Goal: Task Accomplishment & Management: Use online tool/utility

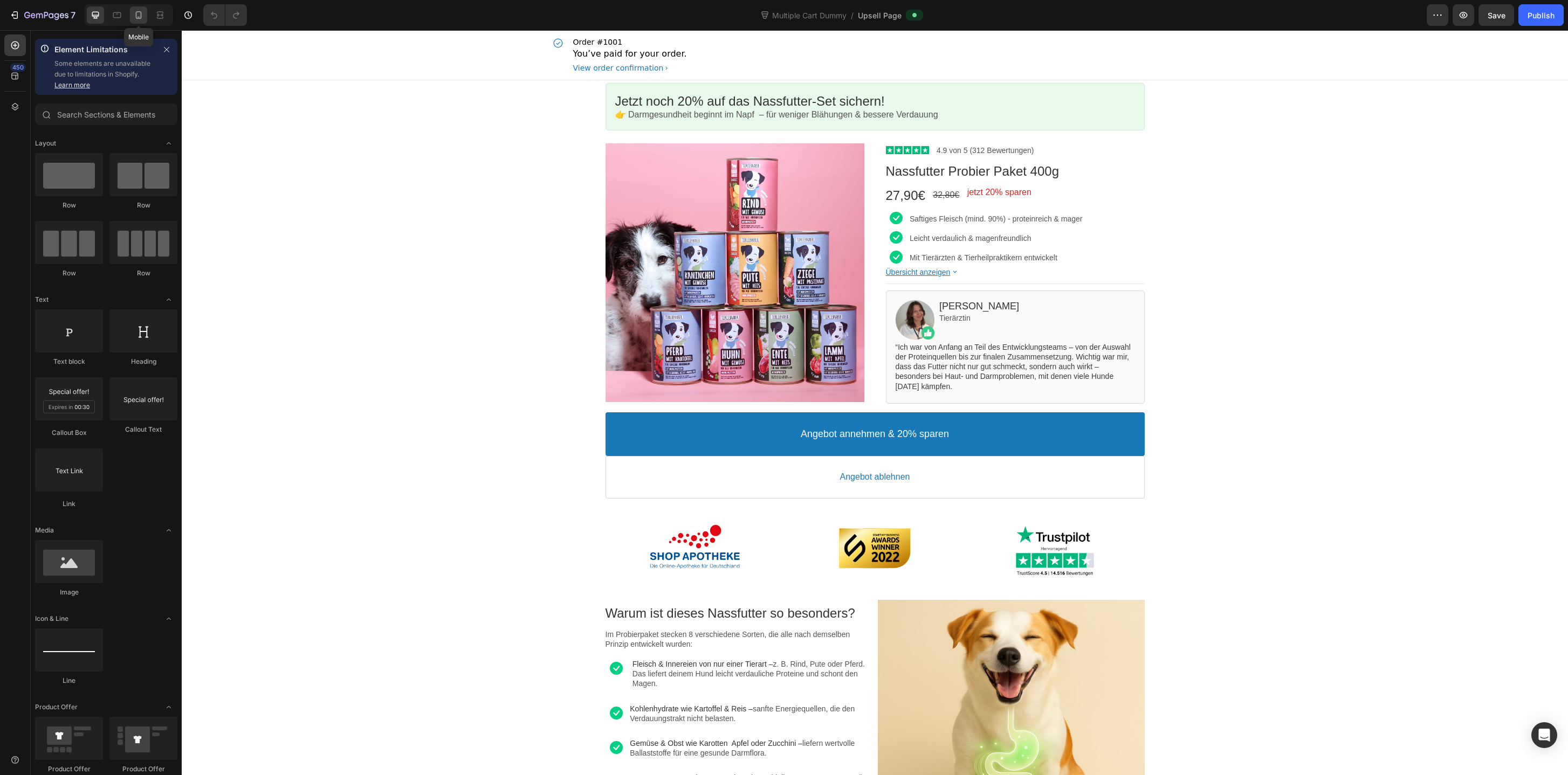
click at [141, 15] on icon at bounding box center [139, 15] width 6 height 7
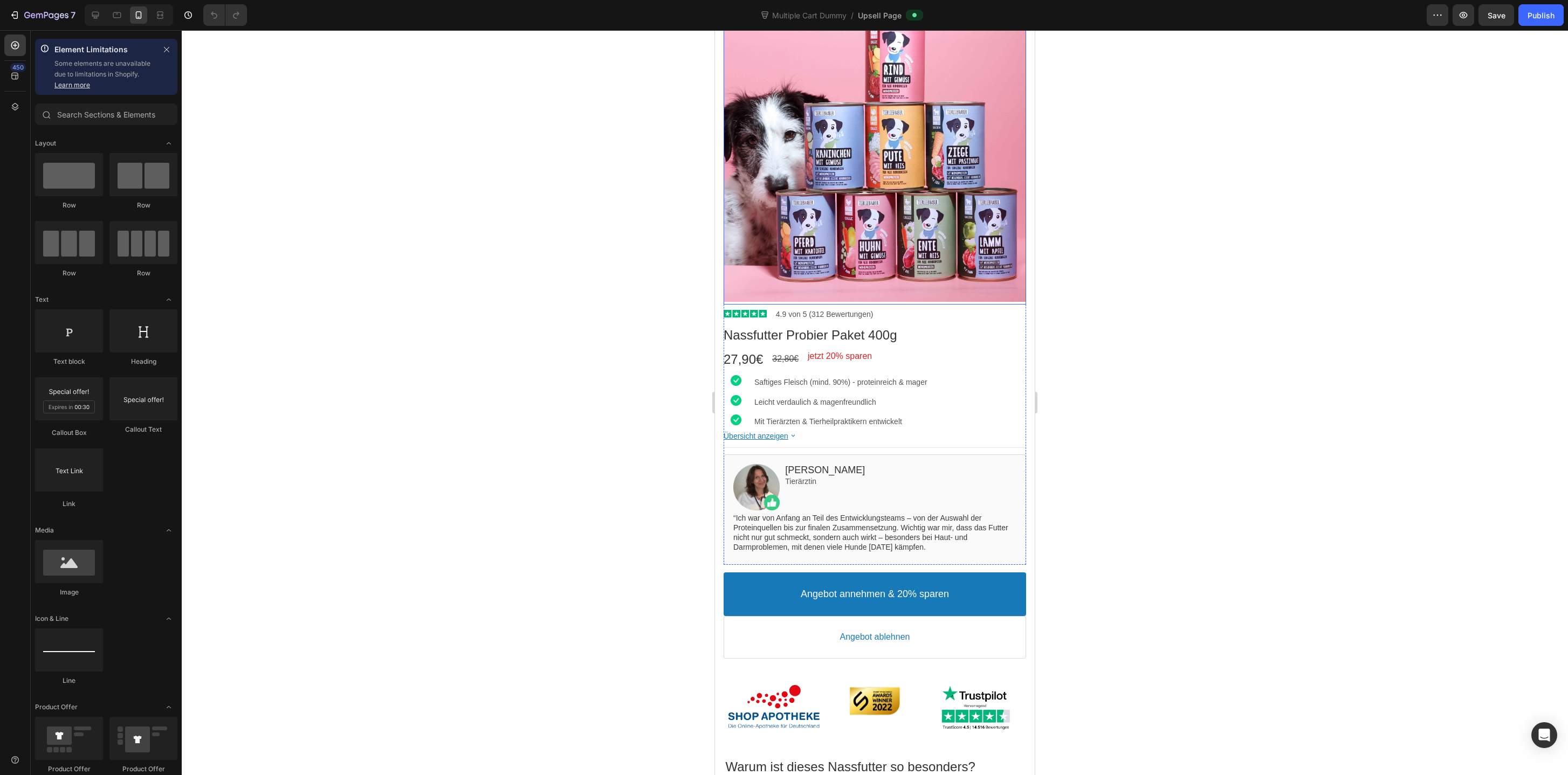
scroll to position [197, 0]
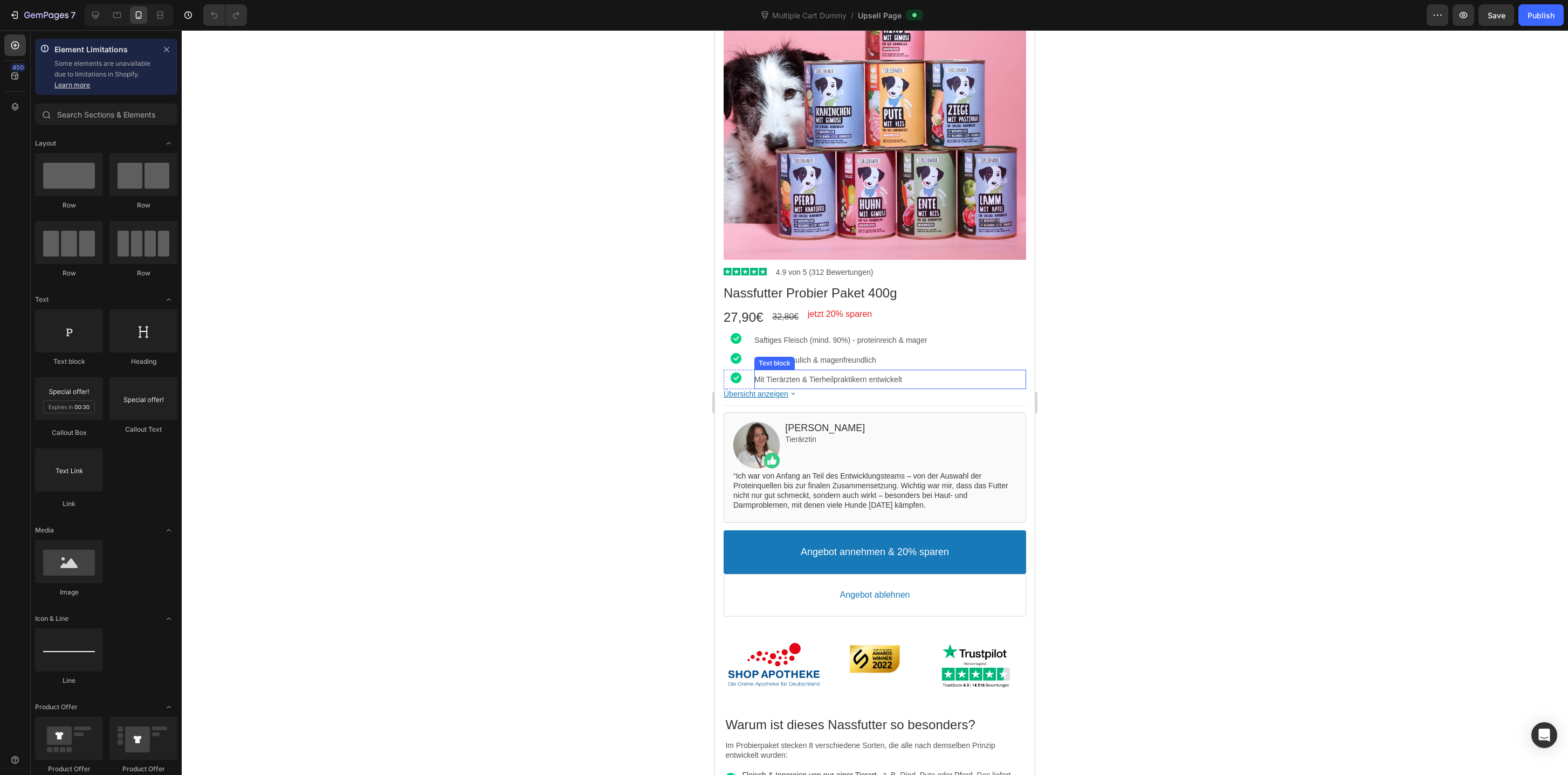
click at [993, 378] on p "Mit Tierärzten & Tierheilpraktikern entwickelt" at bounding box center [890, 380] width 271 height 10
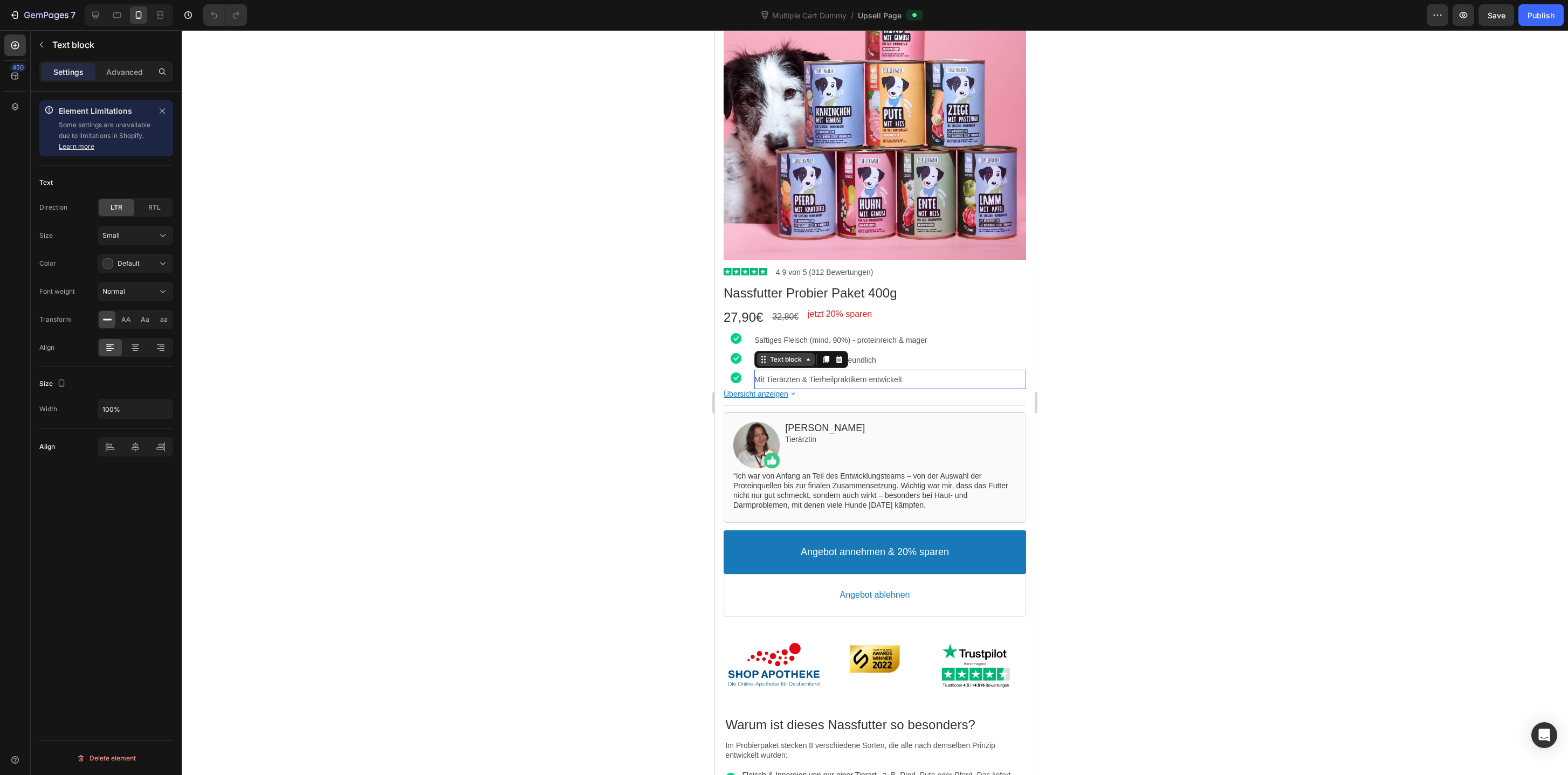
click at [800, 362] on div "Text block" at bounding box center [785, 359] width 36 height 8
click at [785, 342] on div "Row 2 cols" at bounding box center [777, 341] width 37 height 7
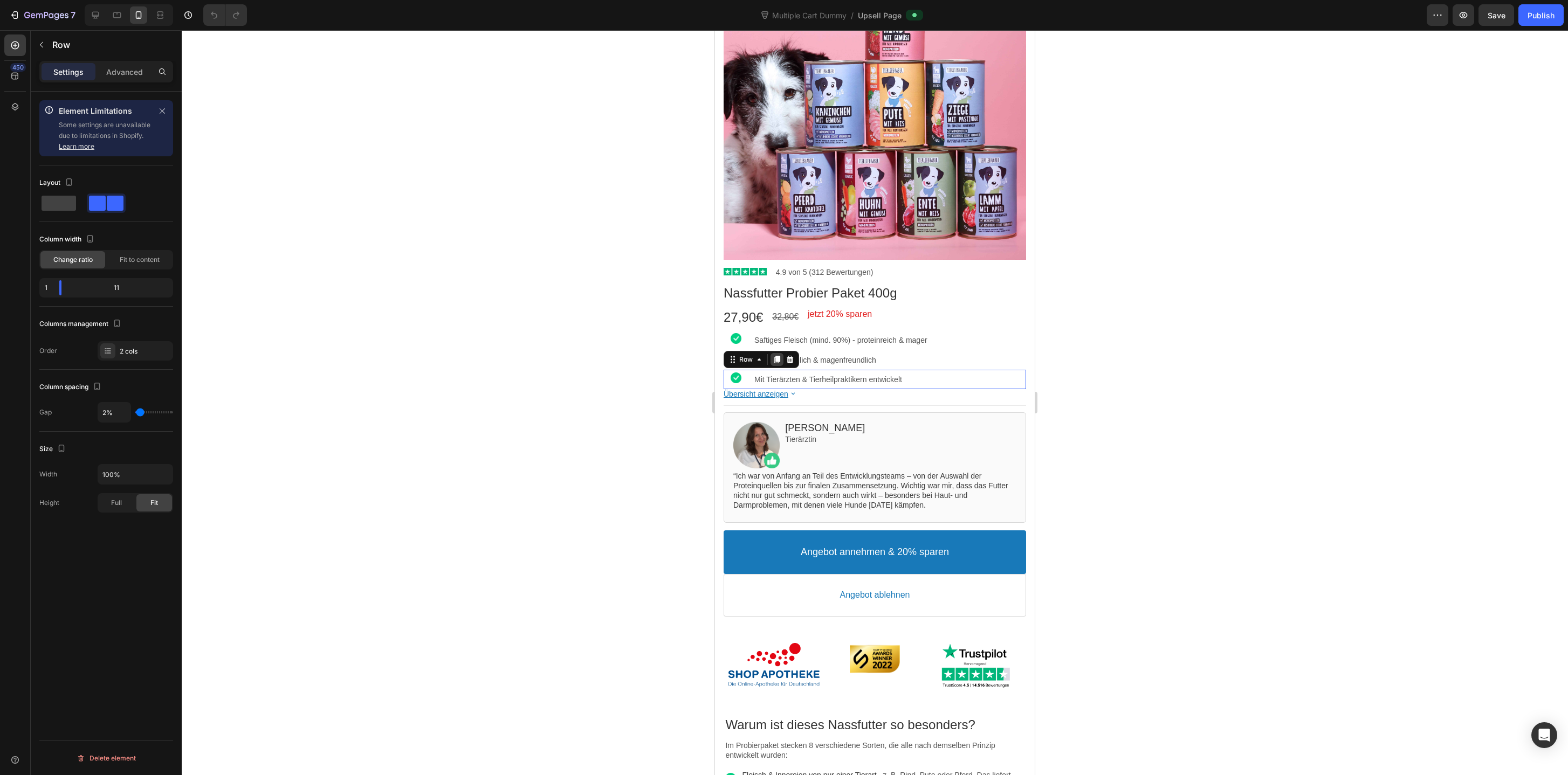
click at [777, 358] on icon at bounding box center [777, 360] width 6 height 7
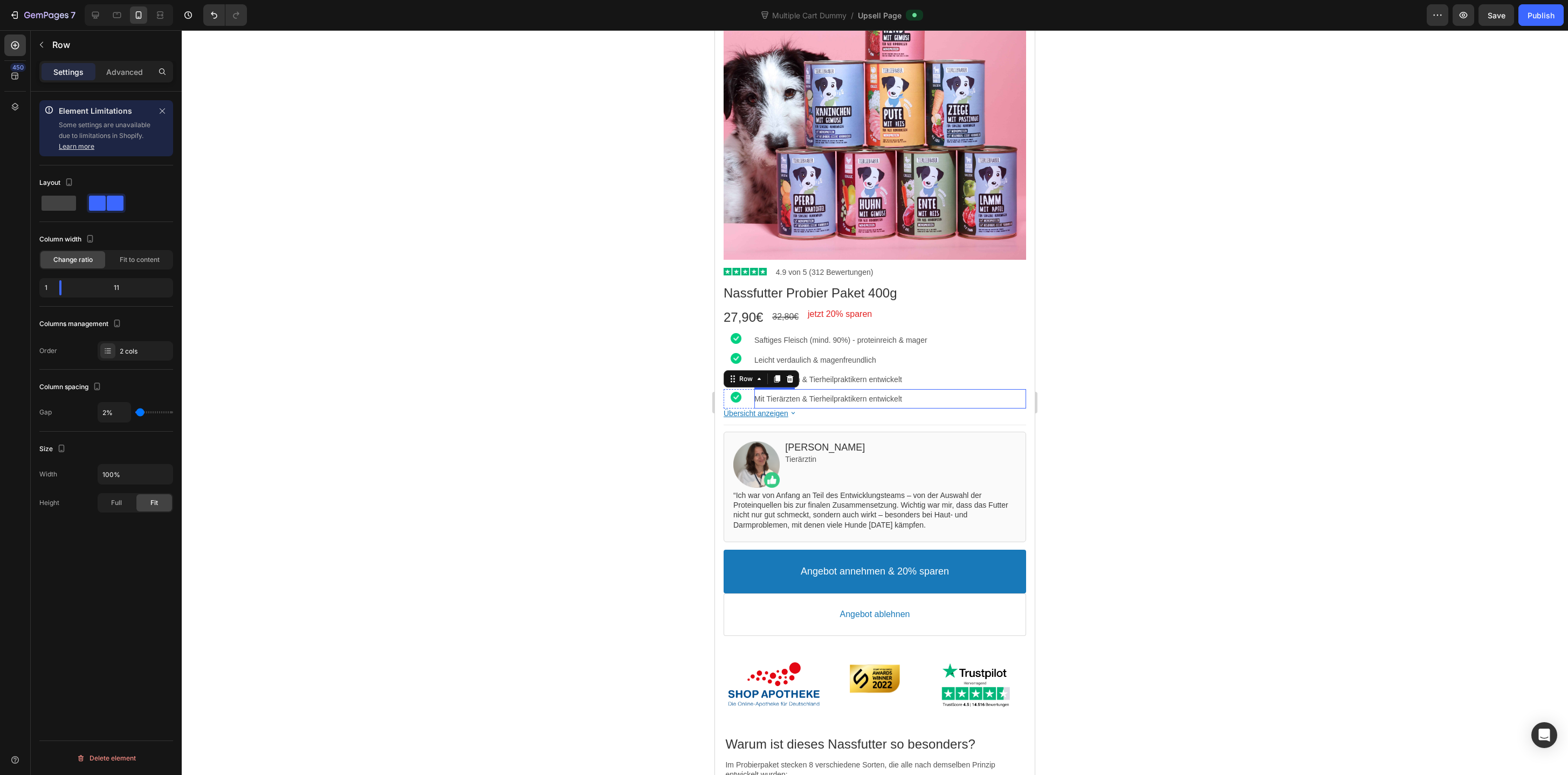
click at [858, 398] on p "Mit Tierärzten & Tierheilpraktikern entwickelt" at bounding box center [890, 399] width 271 height 10
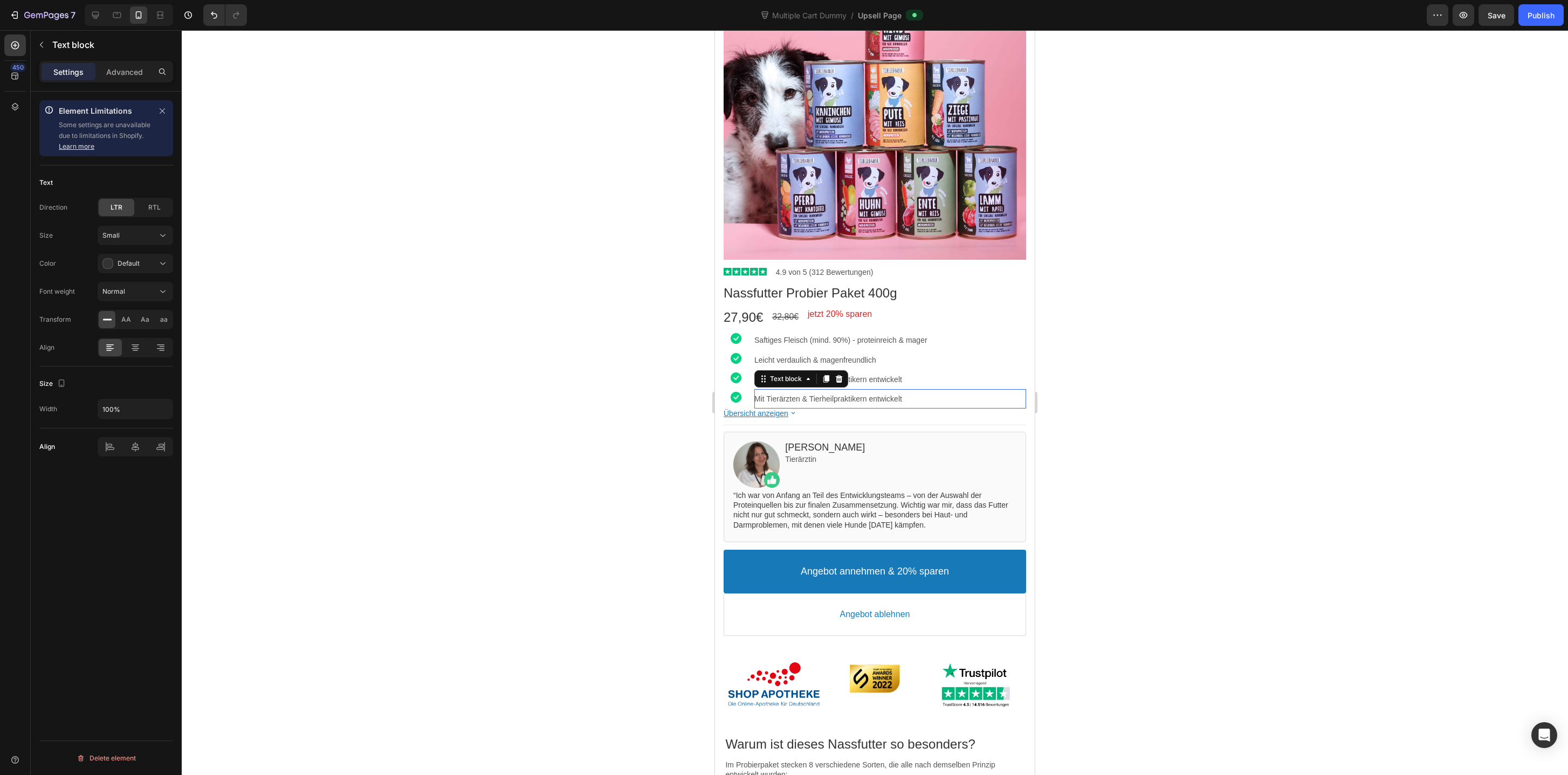
click at [858, 398] on p "Mit Tierärzten & Tierheilpraktikern entwickelt" at bounding box center [890, 399] width 271 height 10
click at [1109, 412] on div at bounding box center [875, 403] width 1386 height 745
click at [976, 403] on p "Offene Deklaration (keine" at bounding box center [890, 399] width 271 height 10
click at [752, 400] on div "Image Offene Deklaration (keine Text block Row" at bounding box center [875, 399] width 303 height 19
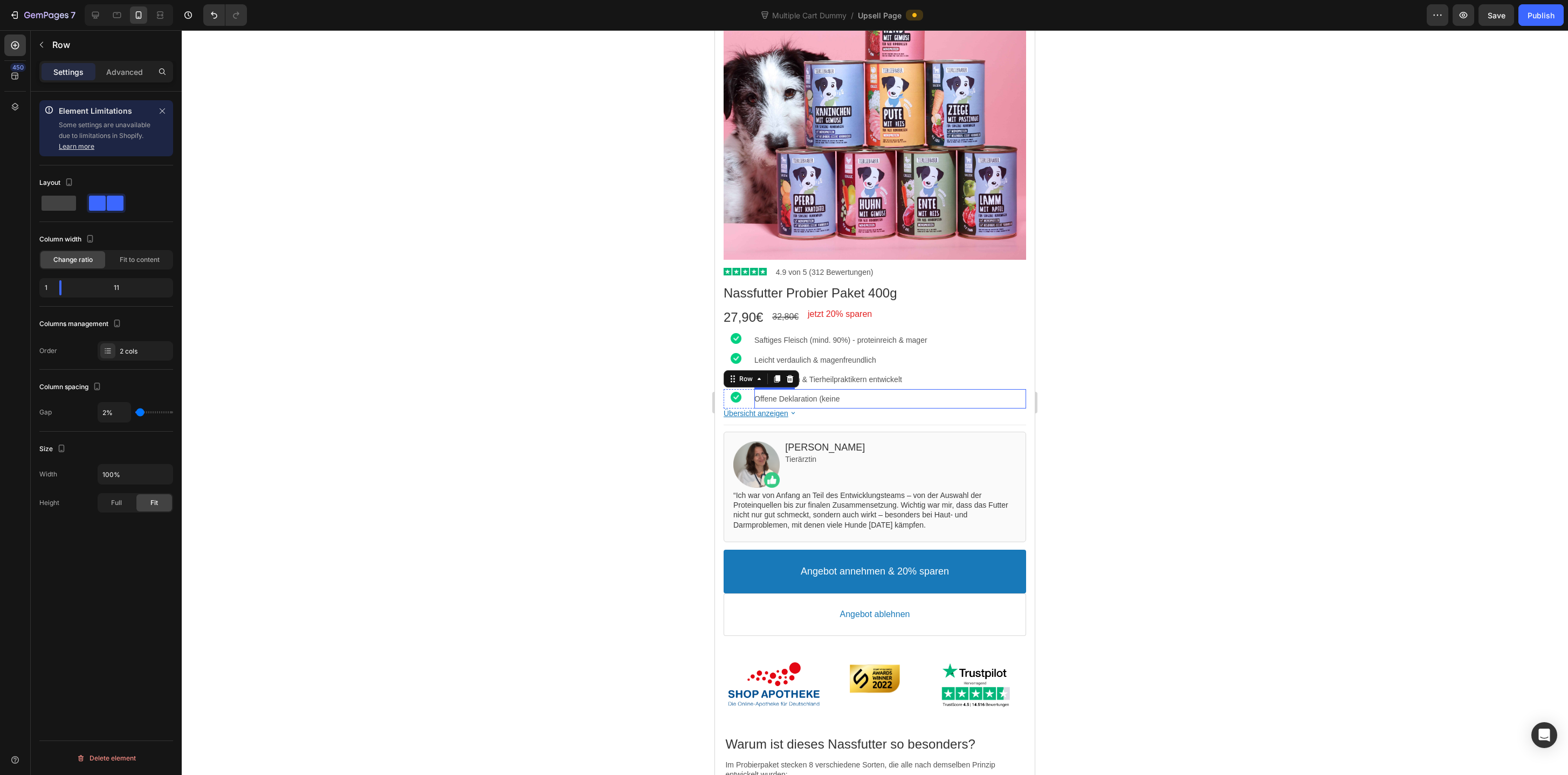
click at [831, 394] on p "Offene Deklaration (keine" at bounding box center [890, 399] width 271 height 10
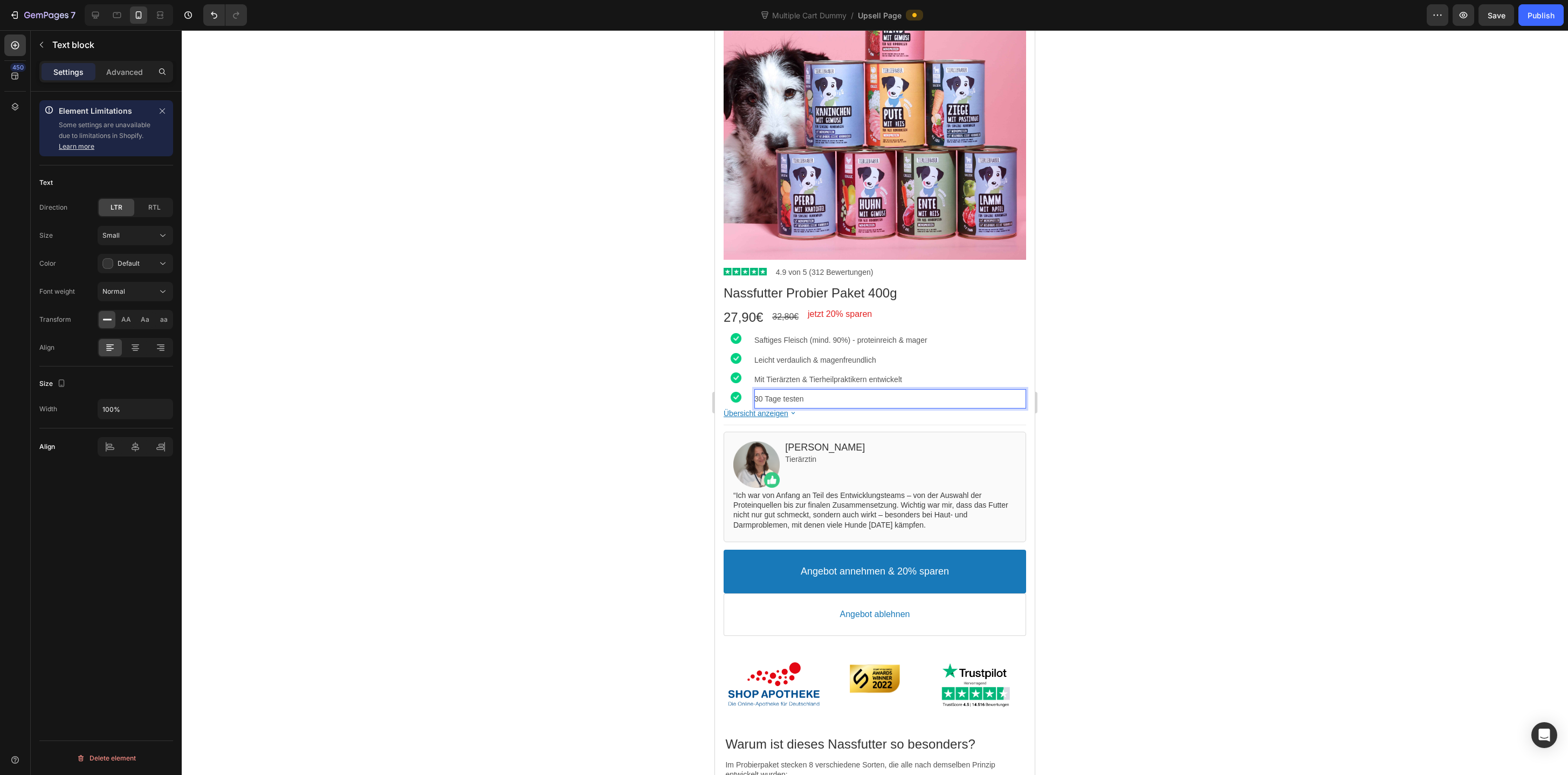
click at [823, 400] on p "30 Tage testen" at bounding box center [890, 399] width 271 height 10
click at [757, 397] on p "30 Tage testen und 30 Tage Rückgabemoglichkeit" at bounding box center [890, 399] width 271 height 10
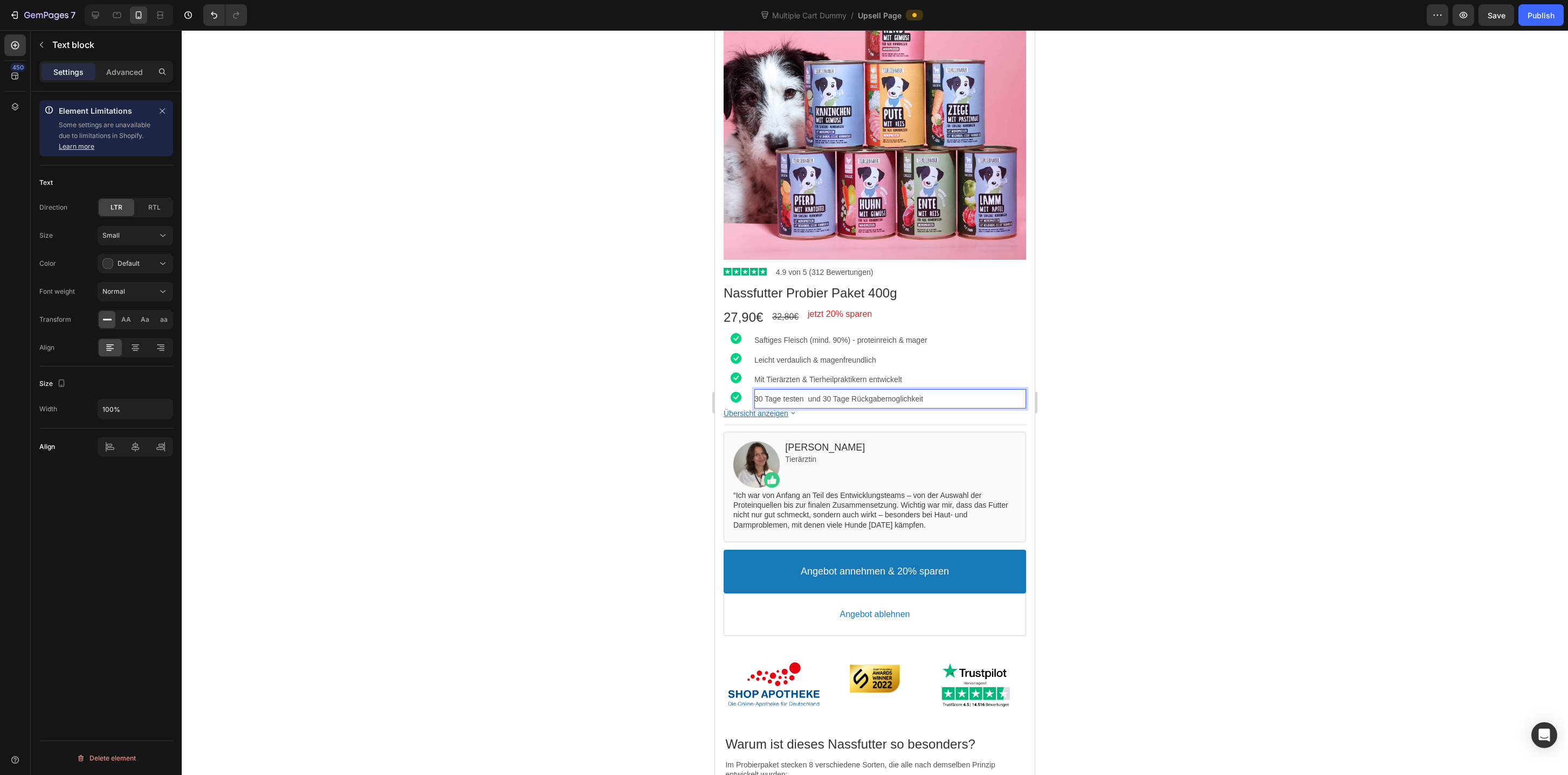
click at [909, 403] on p "30 Tage testen und 30 Tage Rückgabemoglichkeit" at bounding box center [890, 399] width 271 height 10
click at [1149, 402] on div at bounding box center [875, 403] width 1386 height 745
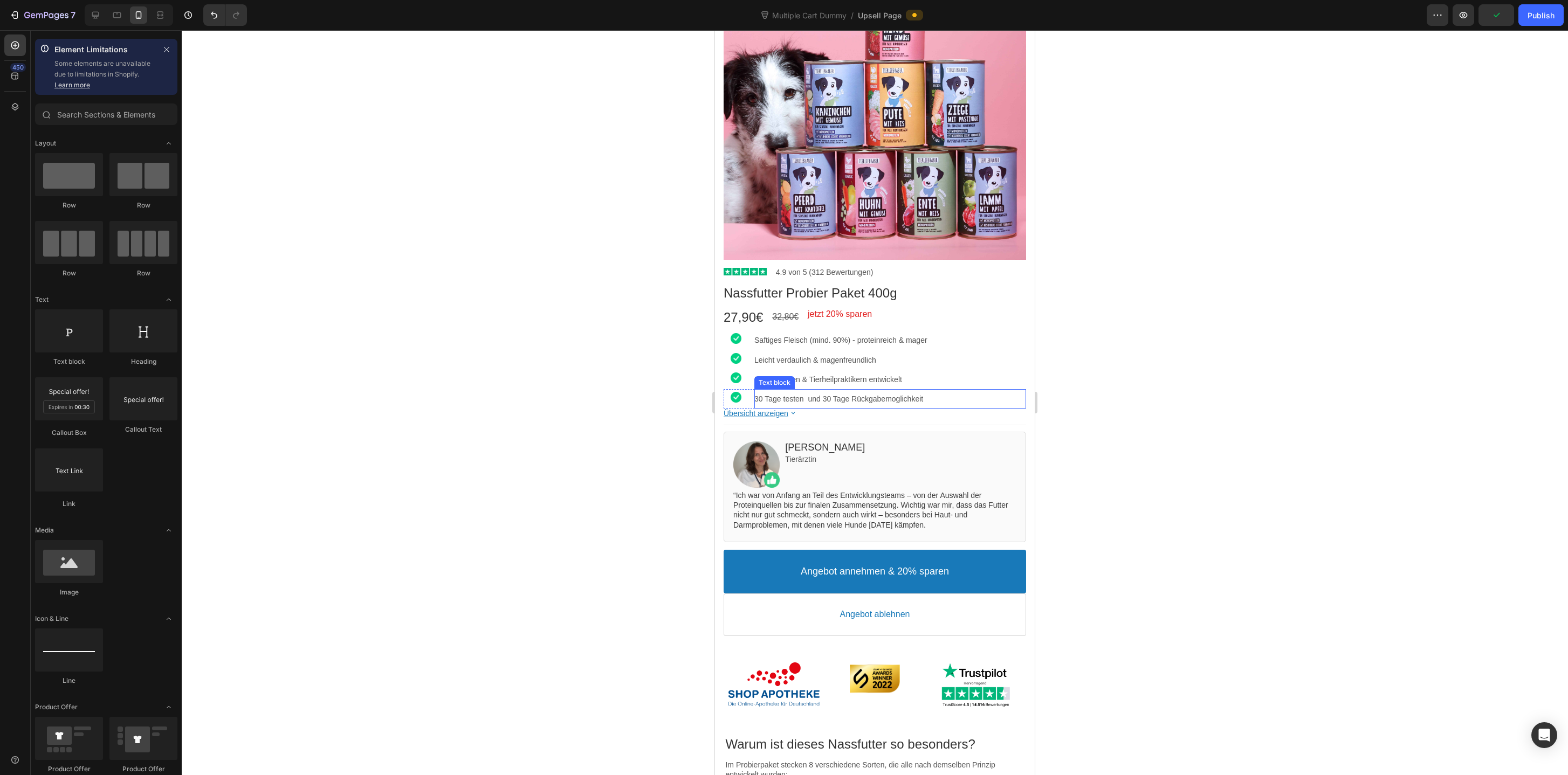
click at [833, 403] on p "30 Tage testen und 30 Tage Rückgabemoglichkeit" at bounding box center [890, 399] width 271 height 10
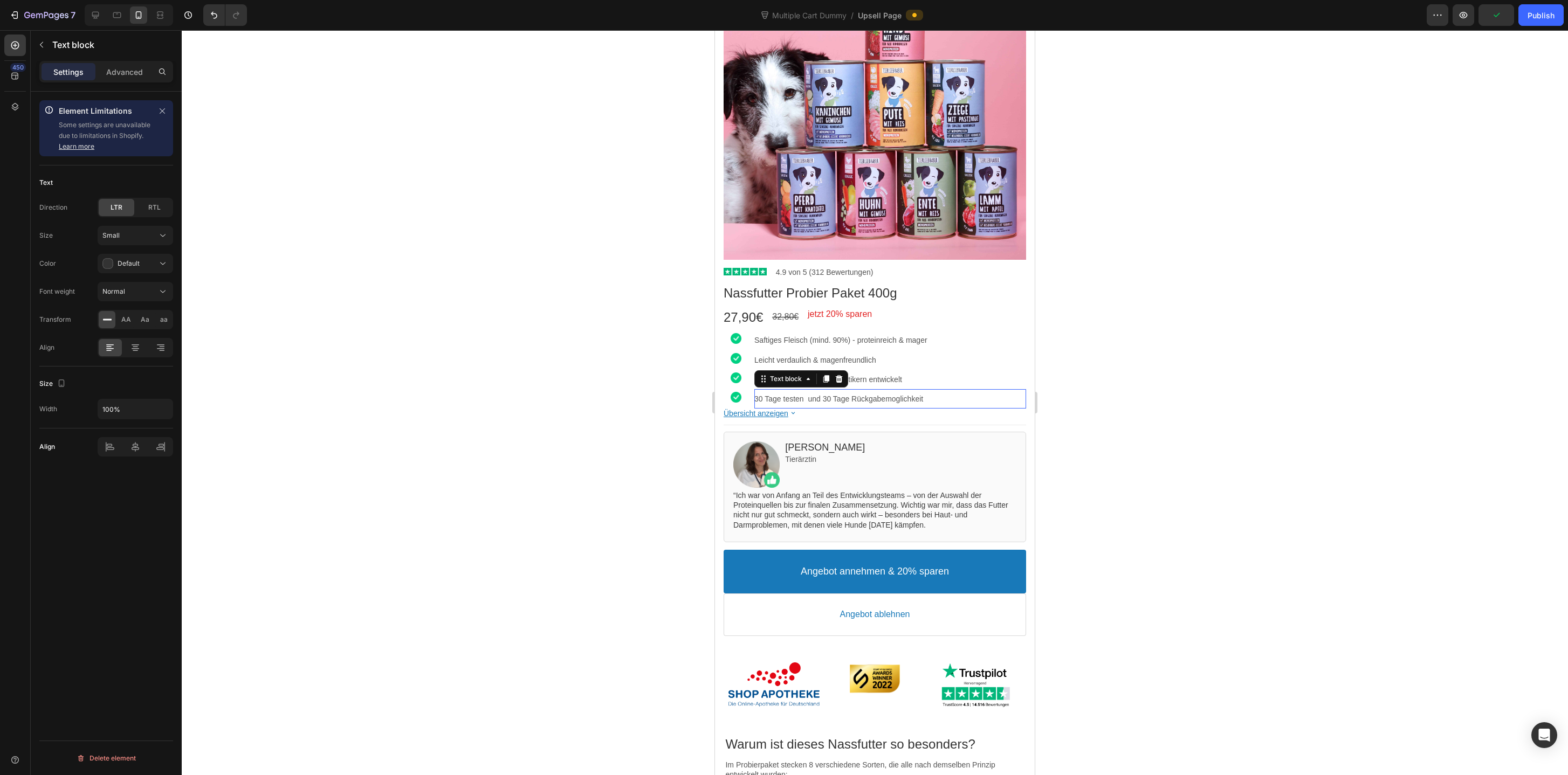
click at [833, 403] on p "30 Tage testen und 30 Tage Rückgabemoglichkeit" at bounding box center [890, 399] width 271 height 10
click at [758, 397] on p "30 Tage testen und 30 Tage Rückgabemoglichkeit" at bounding box center [890, 399] width 271 height 10
click at [1240, 375] on div at bounding box center [875, 403] width 1386 height 745
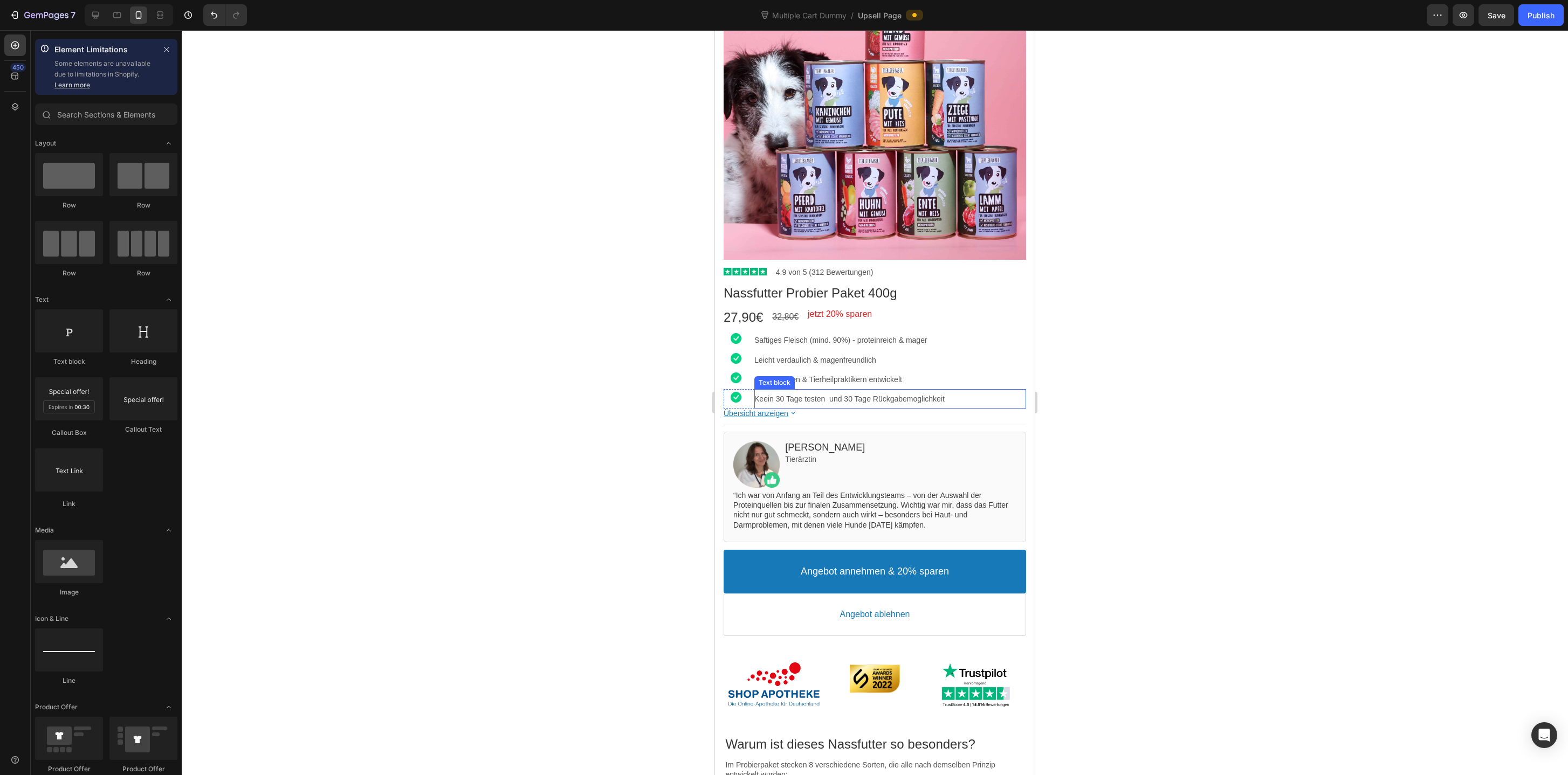
click at [852, 397] on p "Keein 30 Tage testen und 30 Tage Rückgabemoglichkeit" at bounding box center [890, 399] width 271 height 10
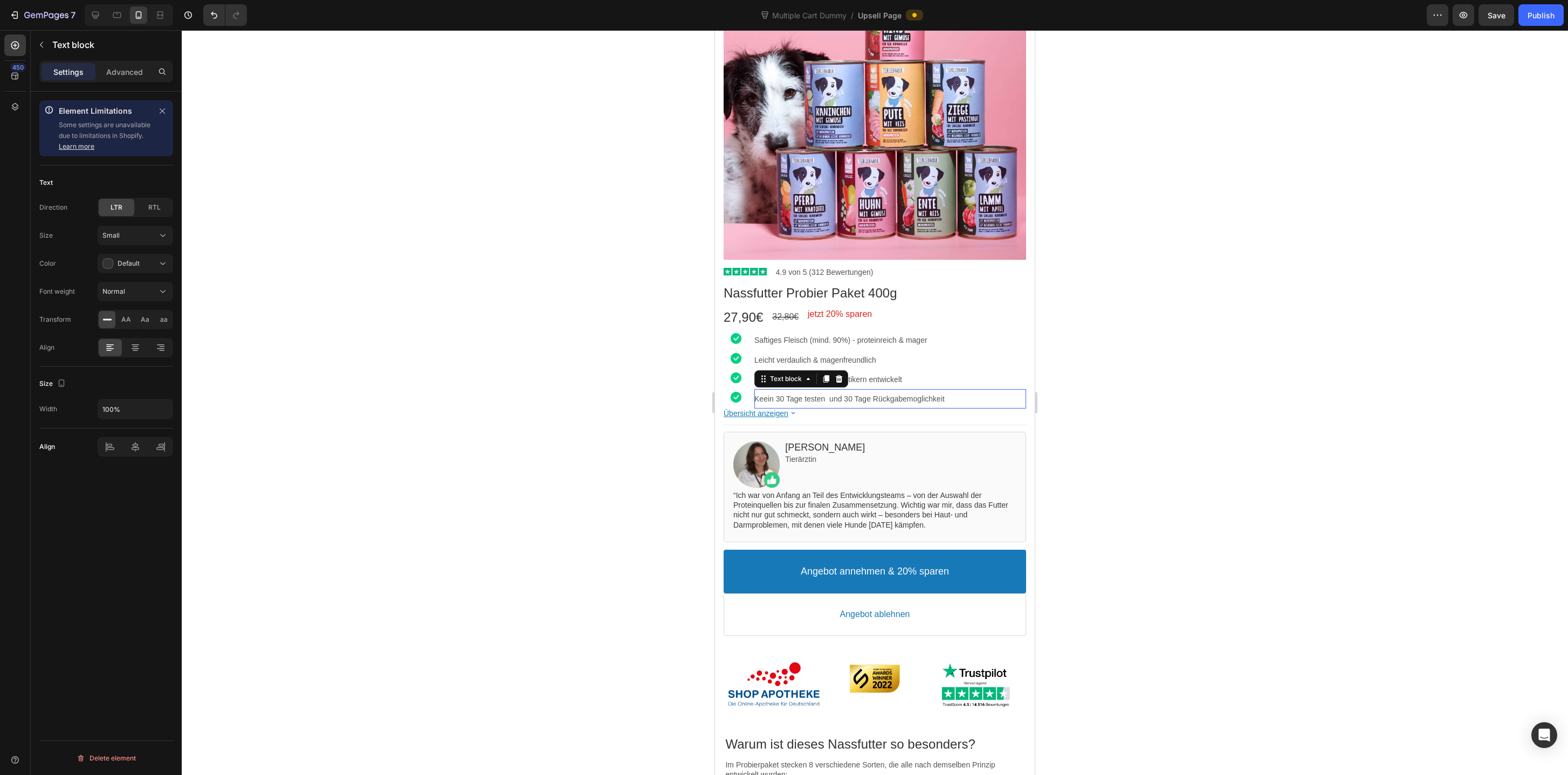
click at [852, 397] on p "Keein 30 Tage testen und 30 Tage Rückgabemoglichkeit" at bounding box center [890, 399] width 271 height 10
click at [1102, 408] on div at bounding box center [875, 403] width 1386 height 745
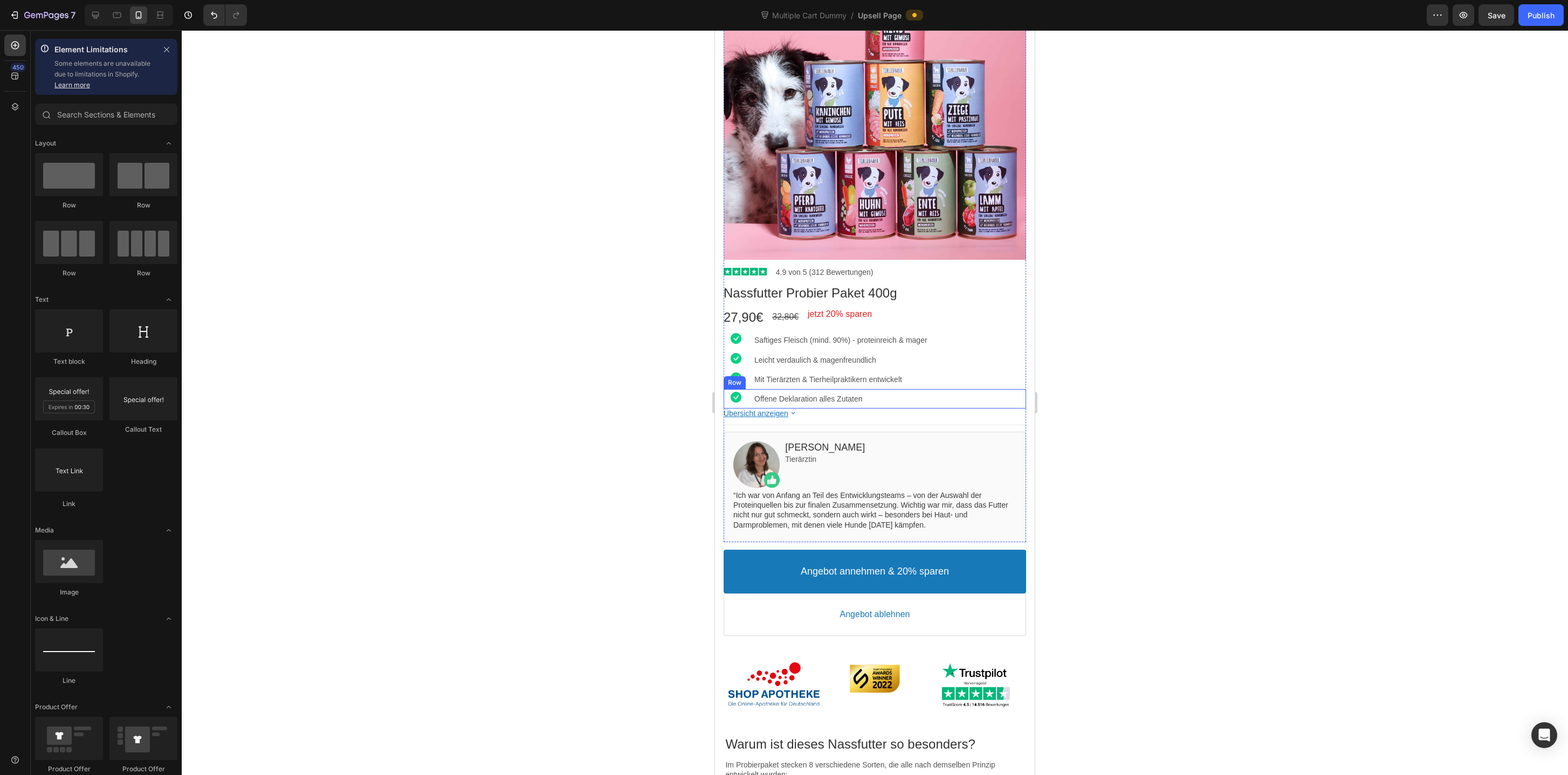
click at [749, 395] on div "Image Offene Deklaration alles Zutaten Text block Row" at bounding box center [875, 399] width 303 height 19
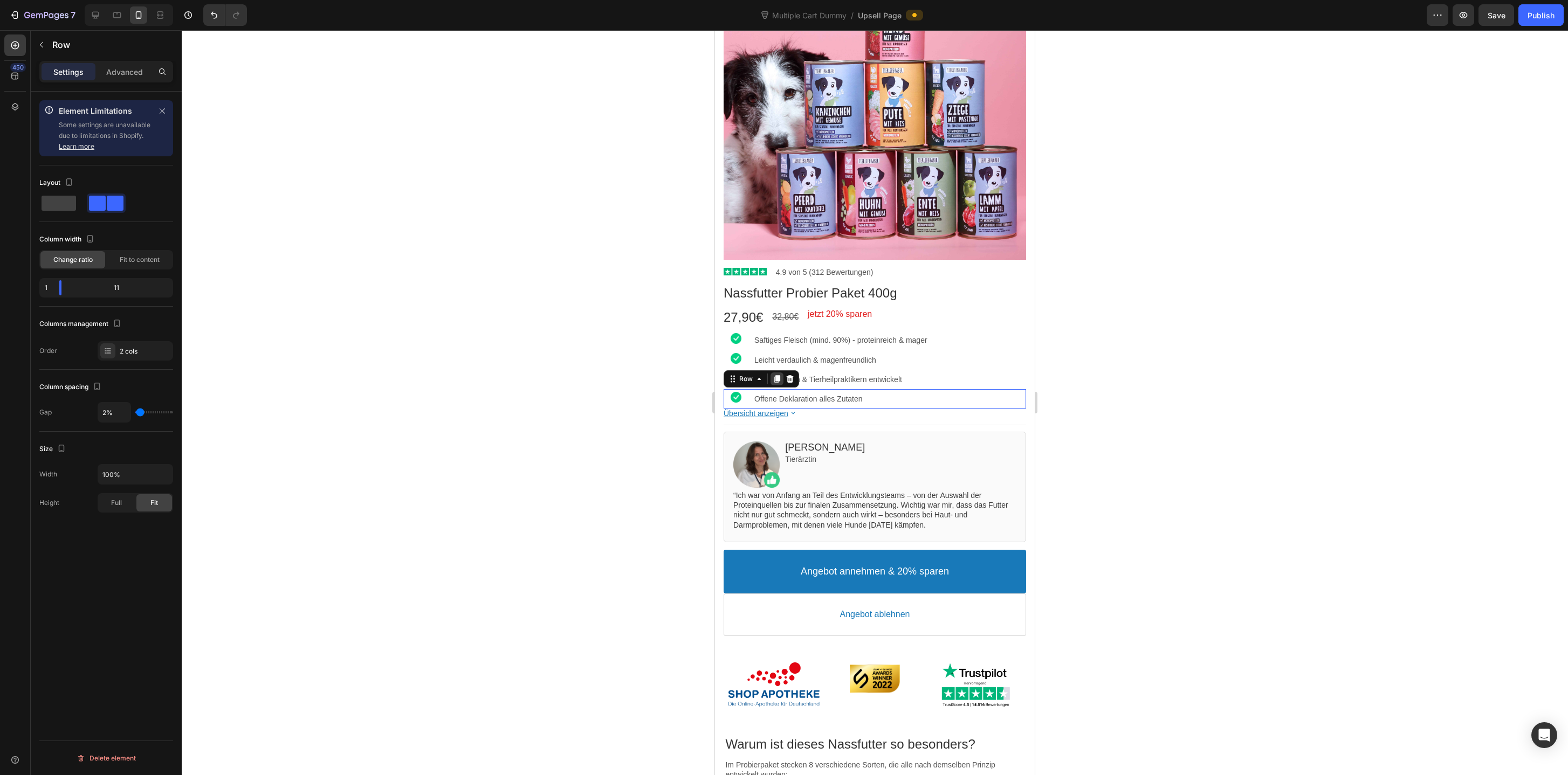
click at [776, 380] on icon at bounding box center [777, 379] width 6 height 7
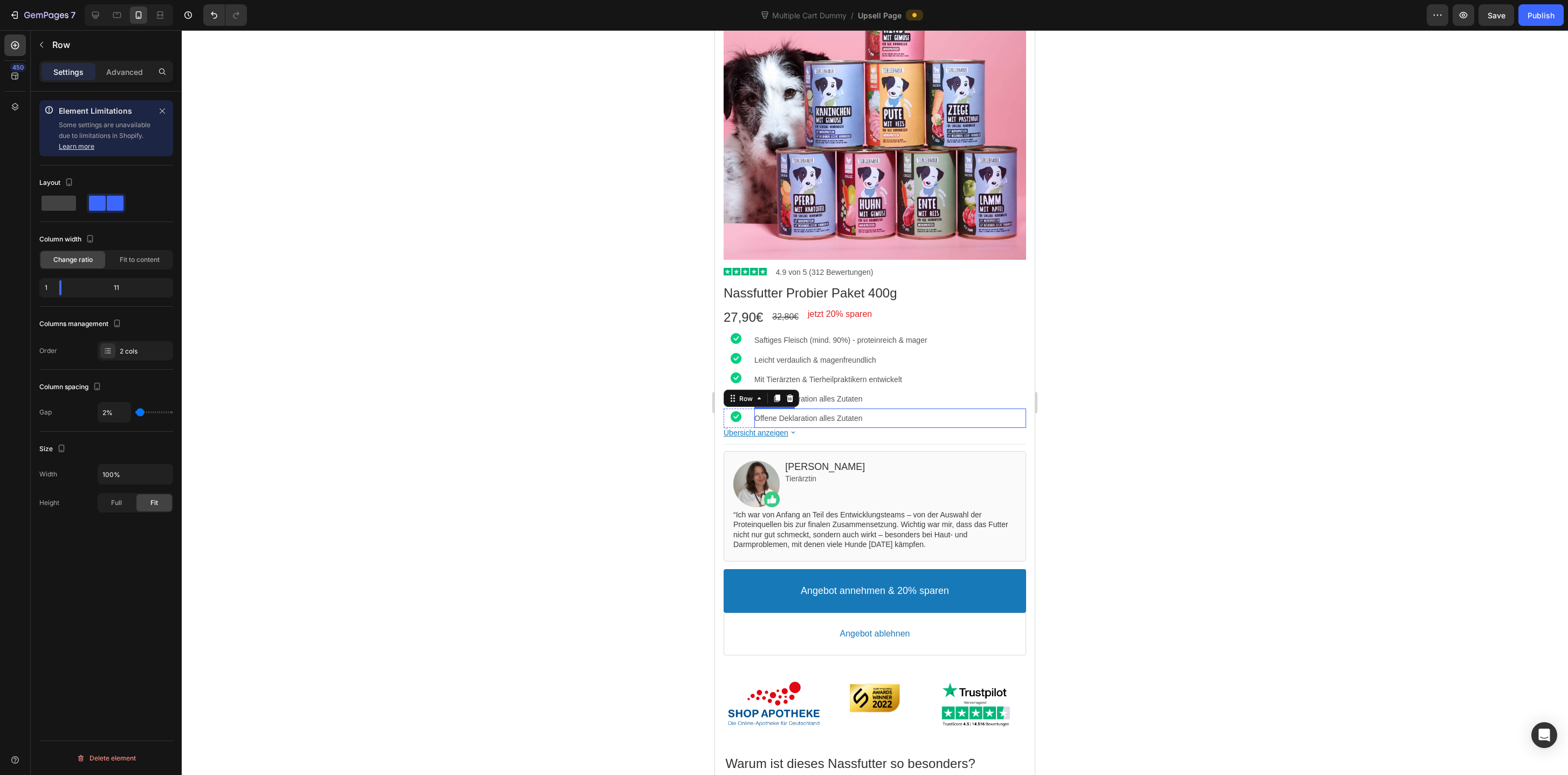
click at [862, 416] on p "Offene Deklaration alles Zutaten" at bounding box center [890, 418] width 271 height 10
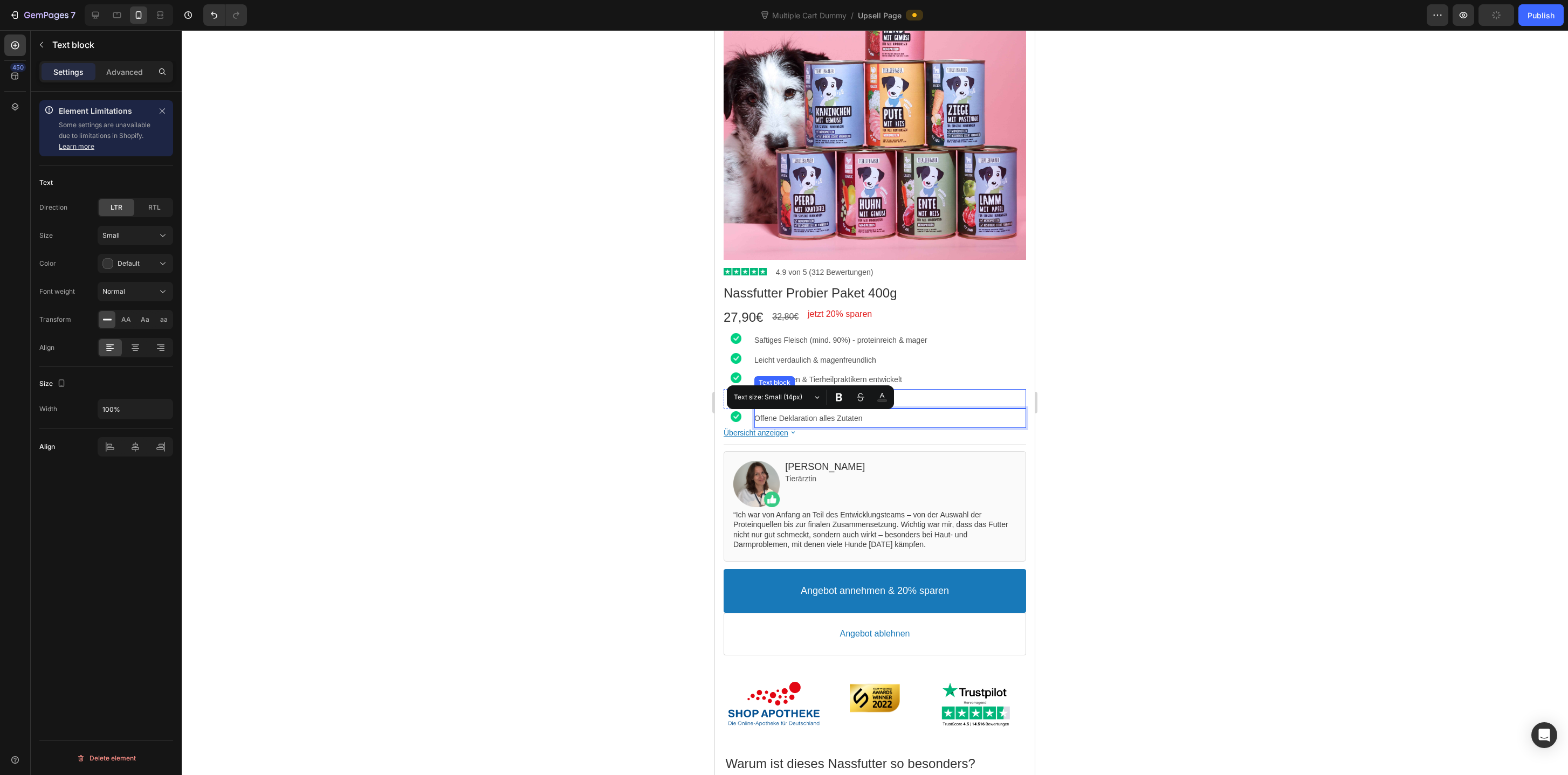
click at [926, 395] on p "Offene Deklaration alles Zutaten" at bounding box center [890, 399] width 271 height 10
click at [838, 400] on p "Offene Deklaration alles Zutaten" at bounding box center [890, 399] width 271 height 10
click at [887, 397] on p "Offene Deklaration aller Zutaten" at bounding box center [890, 399] width 271 height 10
drag, startPoint x: 869, startPoint y: 401, endPoint x: 956, endPoint y: 406, distance: 87.1
click at [956, 406] on div "Offene Deklaration aller Zutaten (transparent & ehrlich Text block" at bounding box center [890, 399] width 271 height 19
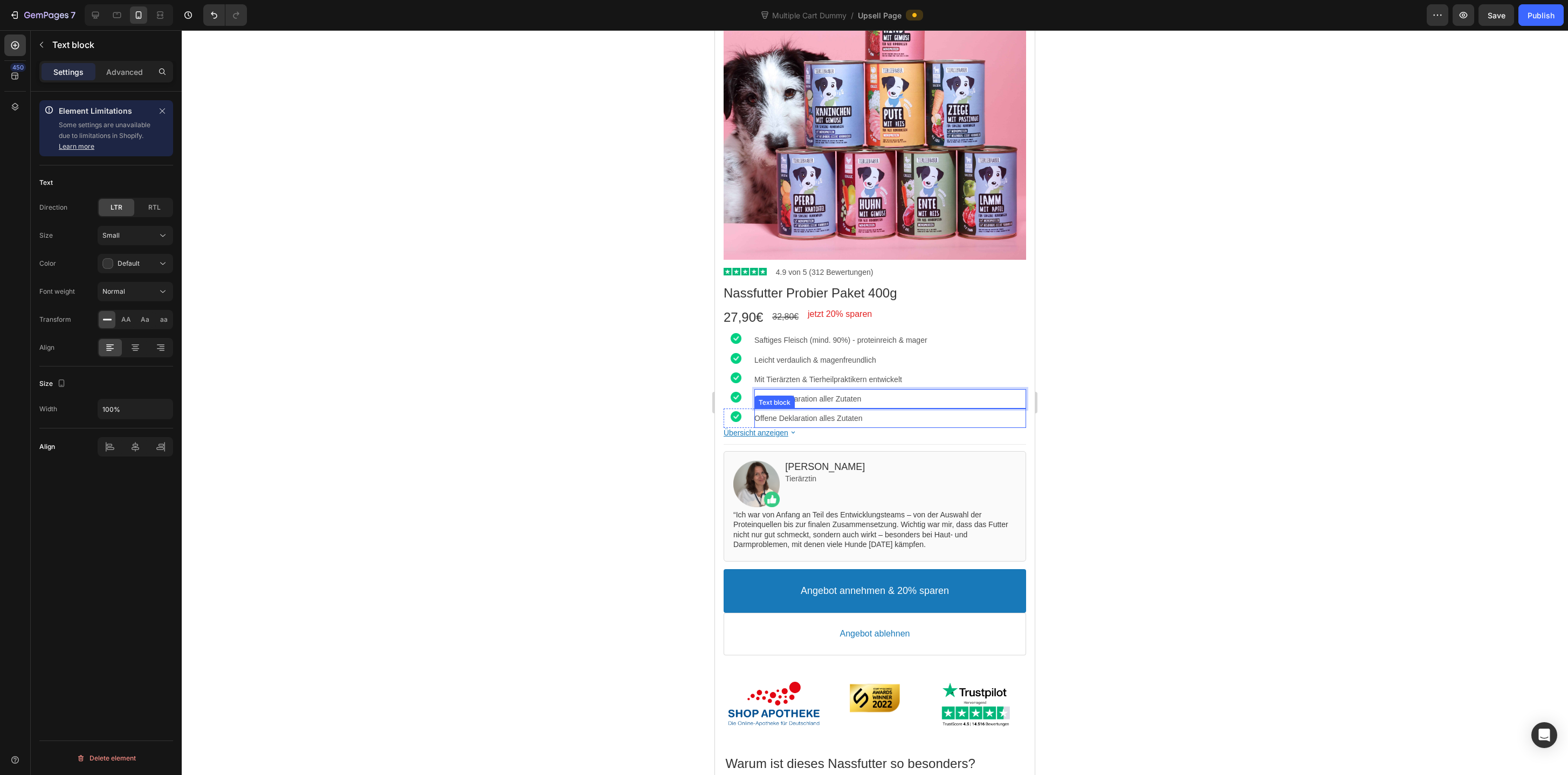
click at [942, 422] on p "Offene Deklaration alles Zutaten" at bounding box center [890, 418] width 271 height 10
click at [908, 421] on p "Offene Deklaration alles Zutaten" at bounding box center [890, 418] width 271 height 10
click at [90, 20] on icon at bounding box center [96, 15] width 11 height 11
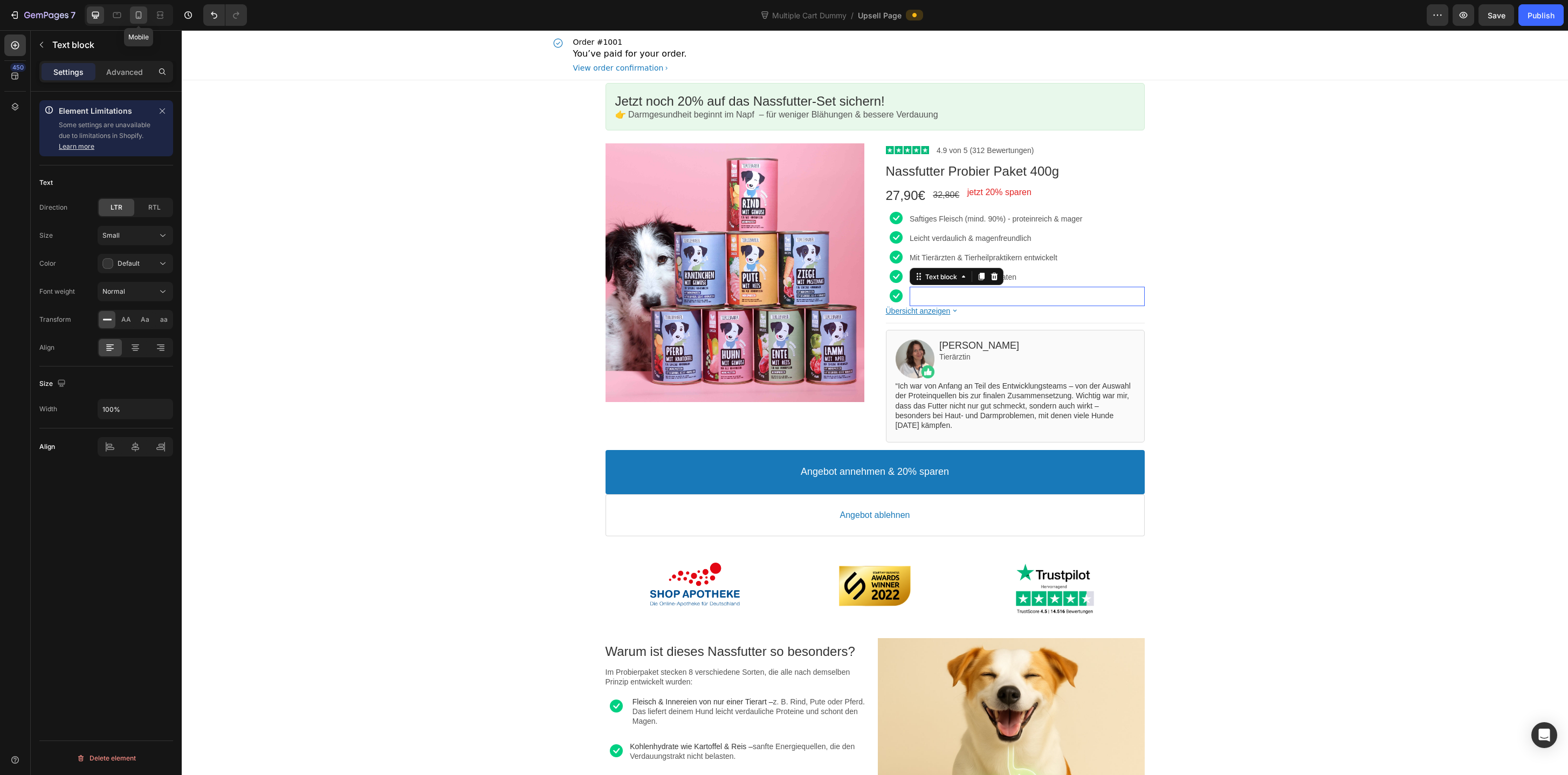
click at [139, 16] on icon at bounding box center [139, 15] width 11 height 11
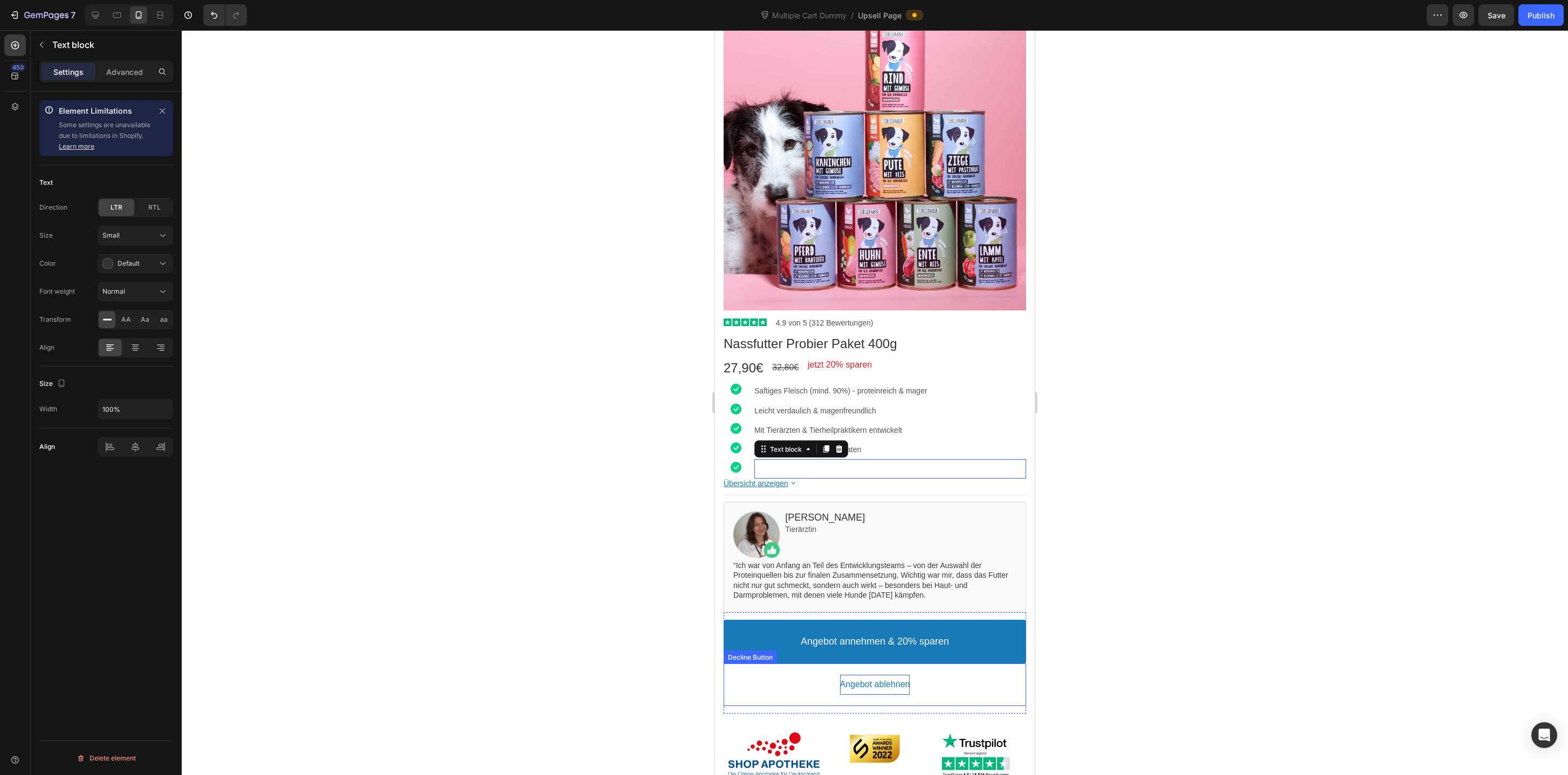
scroll to position [136, 0]
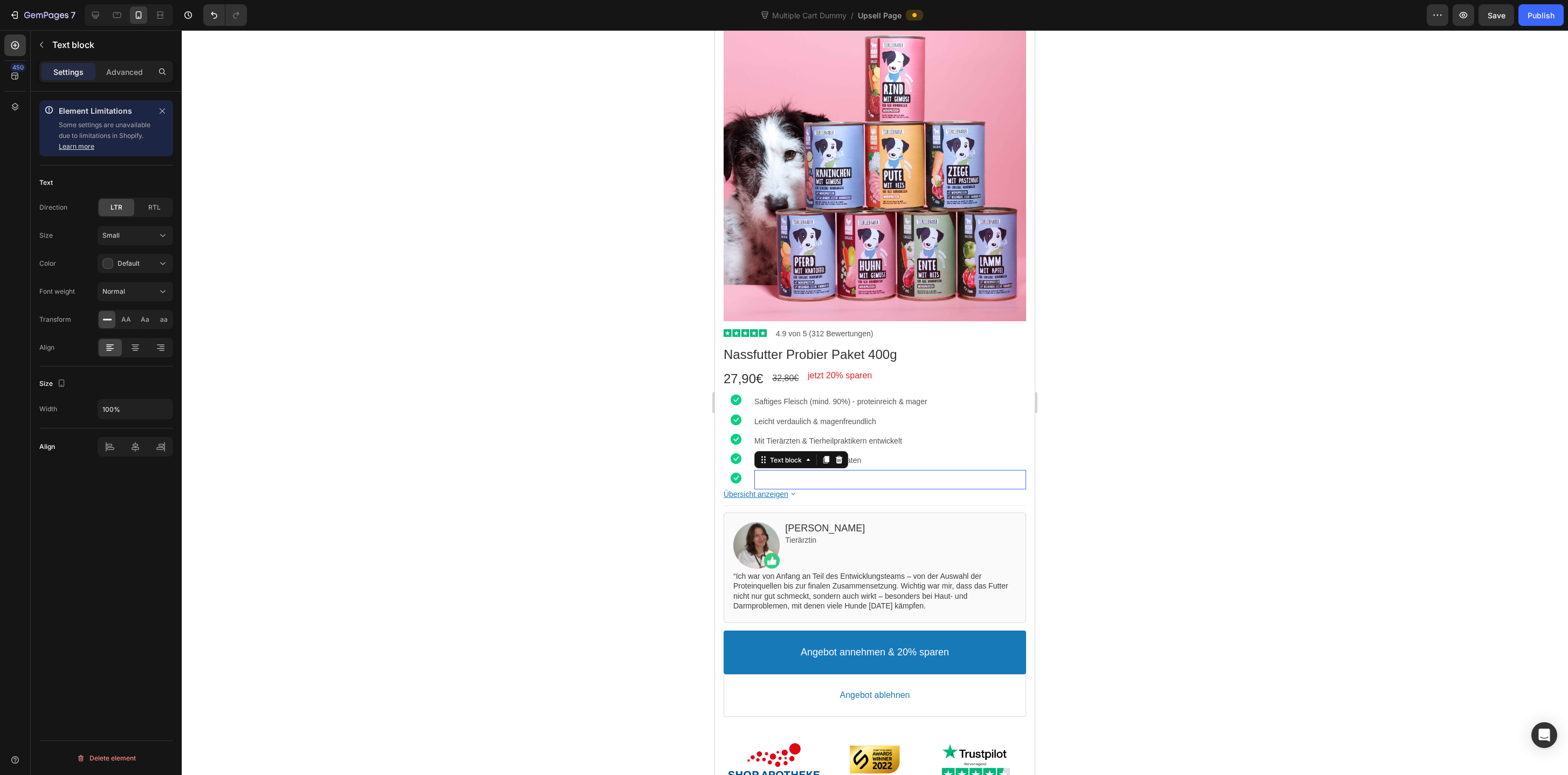
click at [1137, 440] on div at bounding box center [875, 403] width 1386 height 745
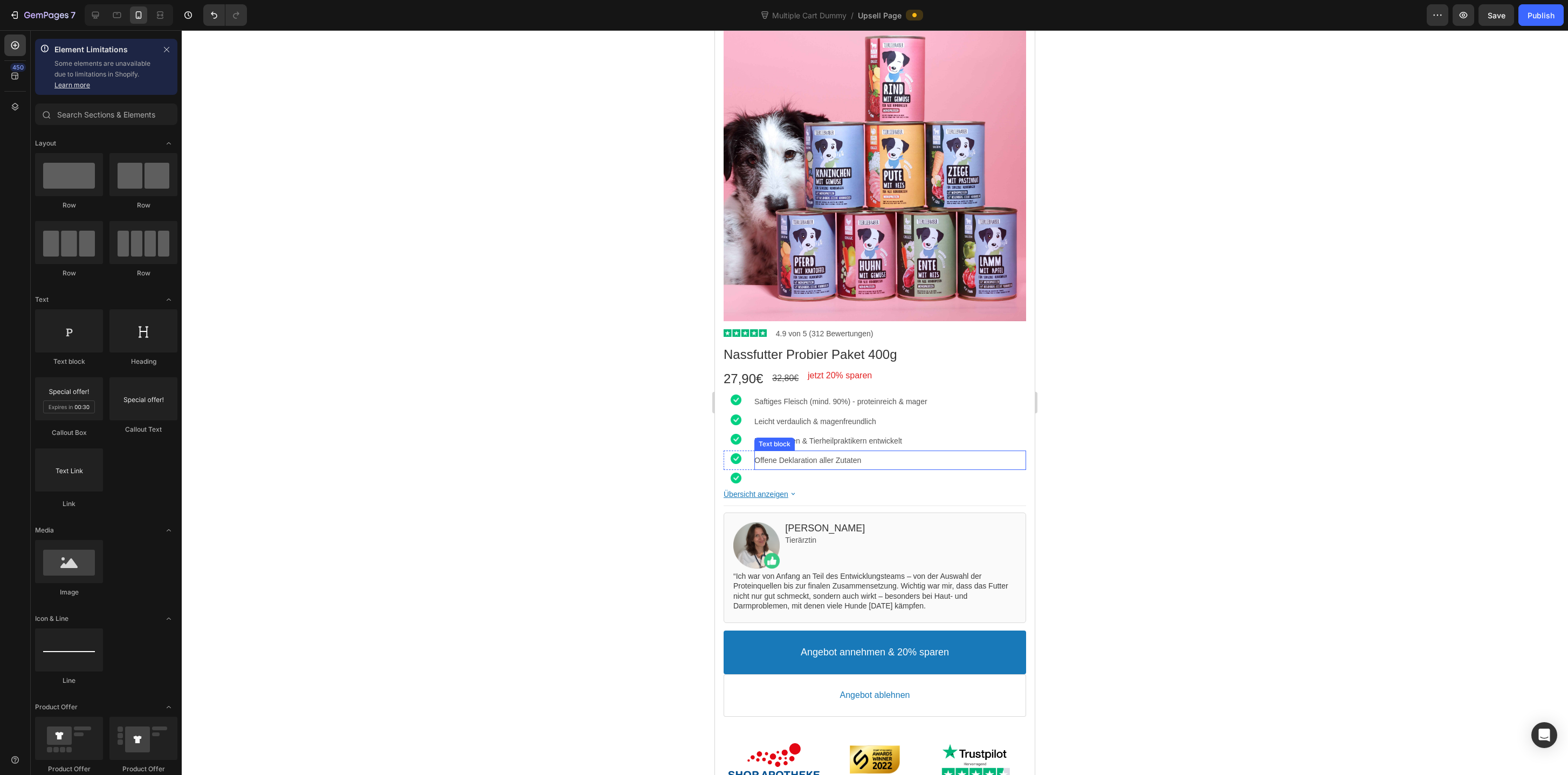
click at [909, 457] on p "Offene Deklaration aller Zutaten" at bounding box center [890, 460] width 271 height 10
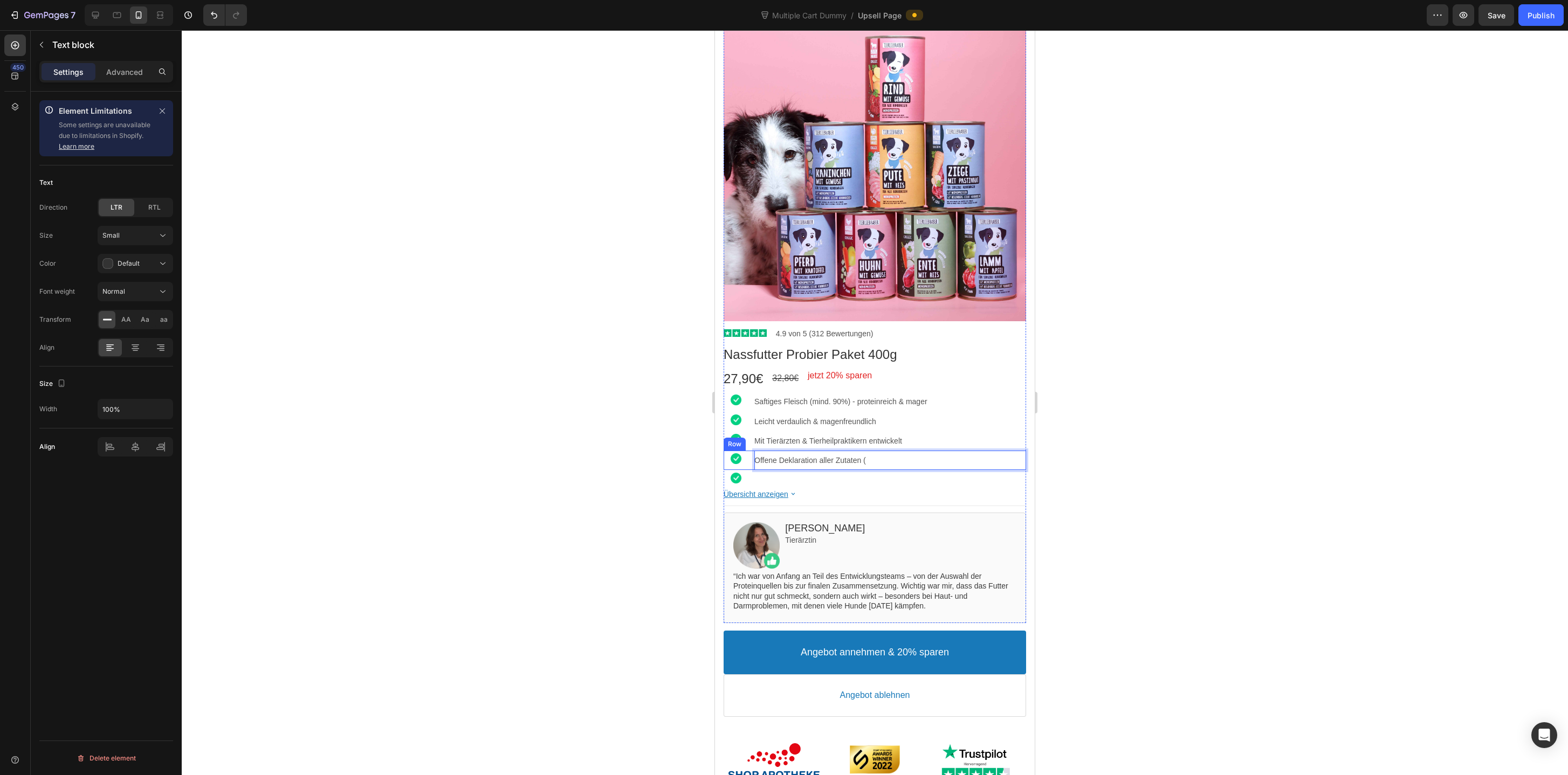
click at [746, 467] on div "Image" at bounding box center [736, 460] width 25 height 19
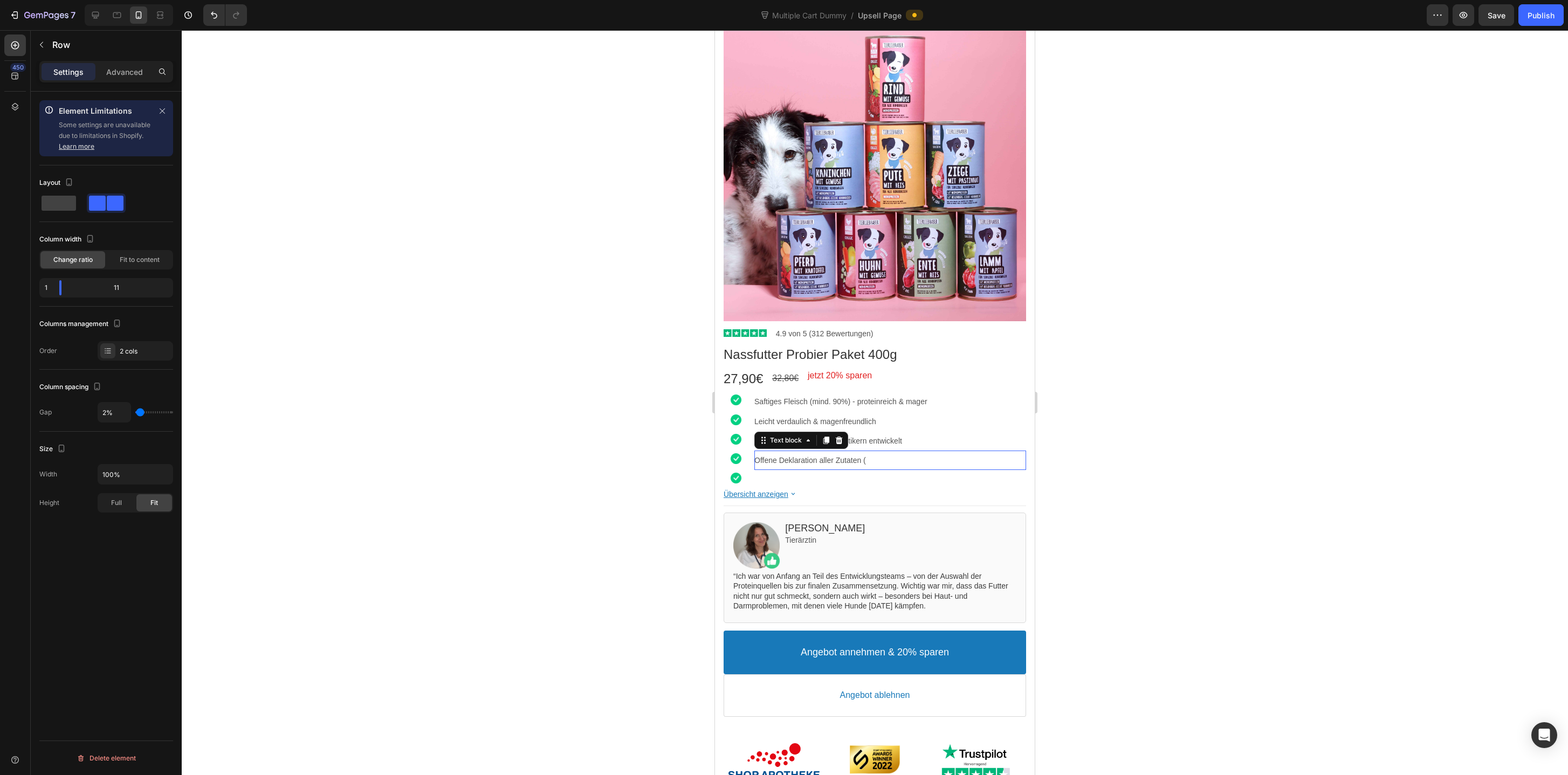
click at [878, 459] on p "Offene Deklaration aller Zutaten (" at bounding box center [890, 460] width 271 height 10
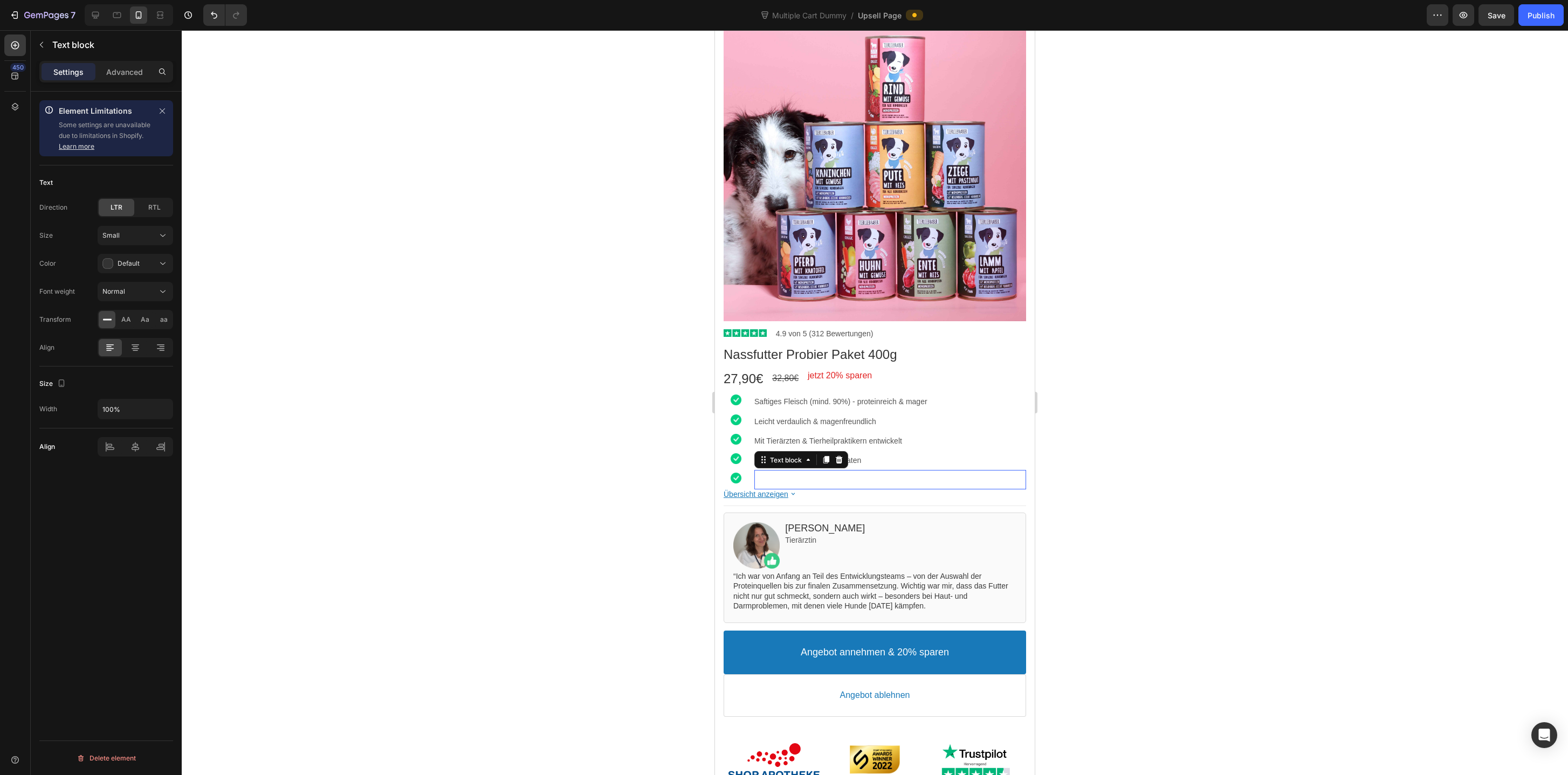
click at [828, 478] on p "Rich Text Editor. Editing area: main" at bounding box center [890, 479] width 271 height 10
click at [1210, 498] on div at bounding box center [875, 403] width 1386 height 745
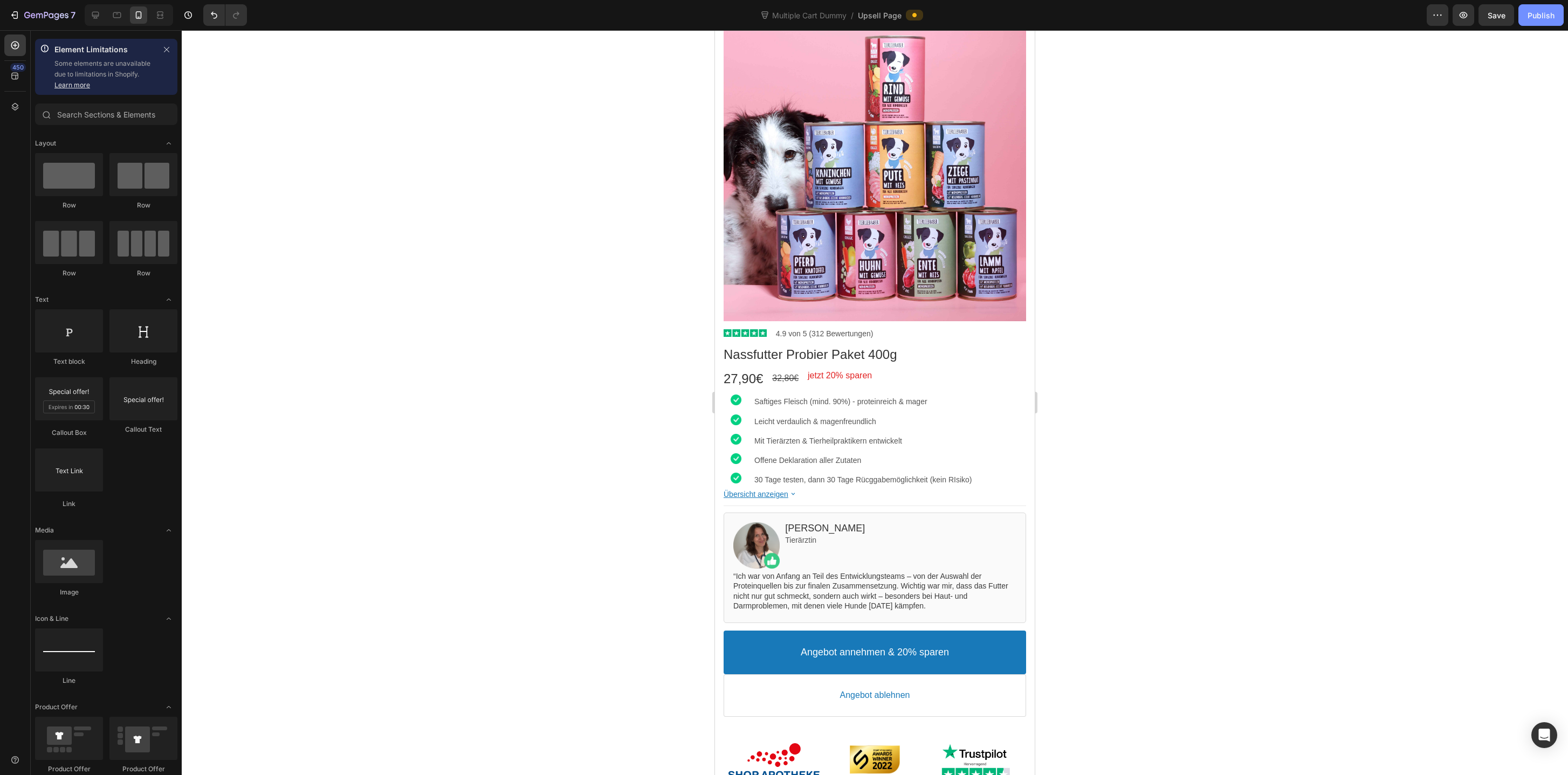
click at [1552, 24] on button "Publish" at bounding box center [1541, 15] width 45 height 21
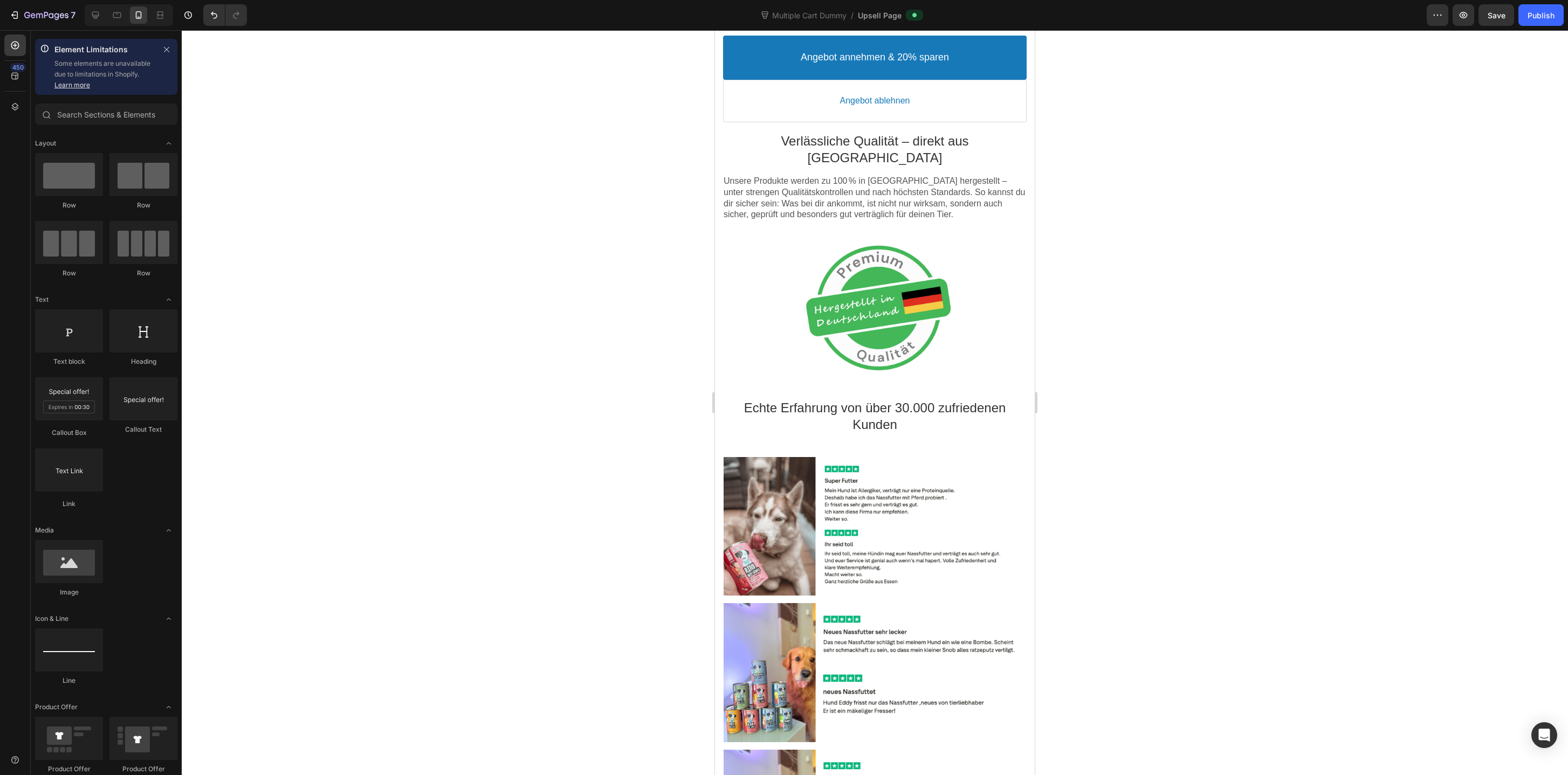
scroll to position [2121, 0]
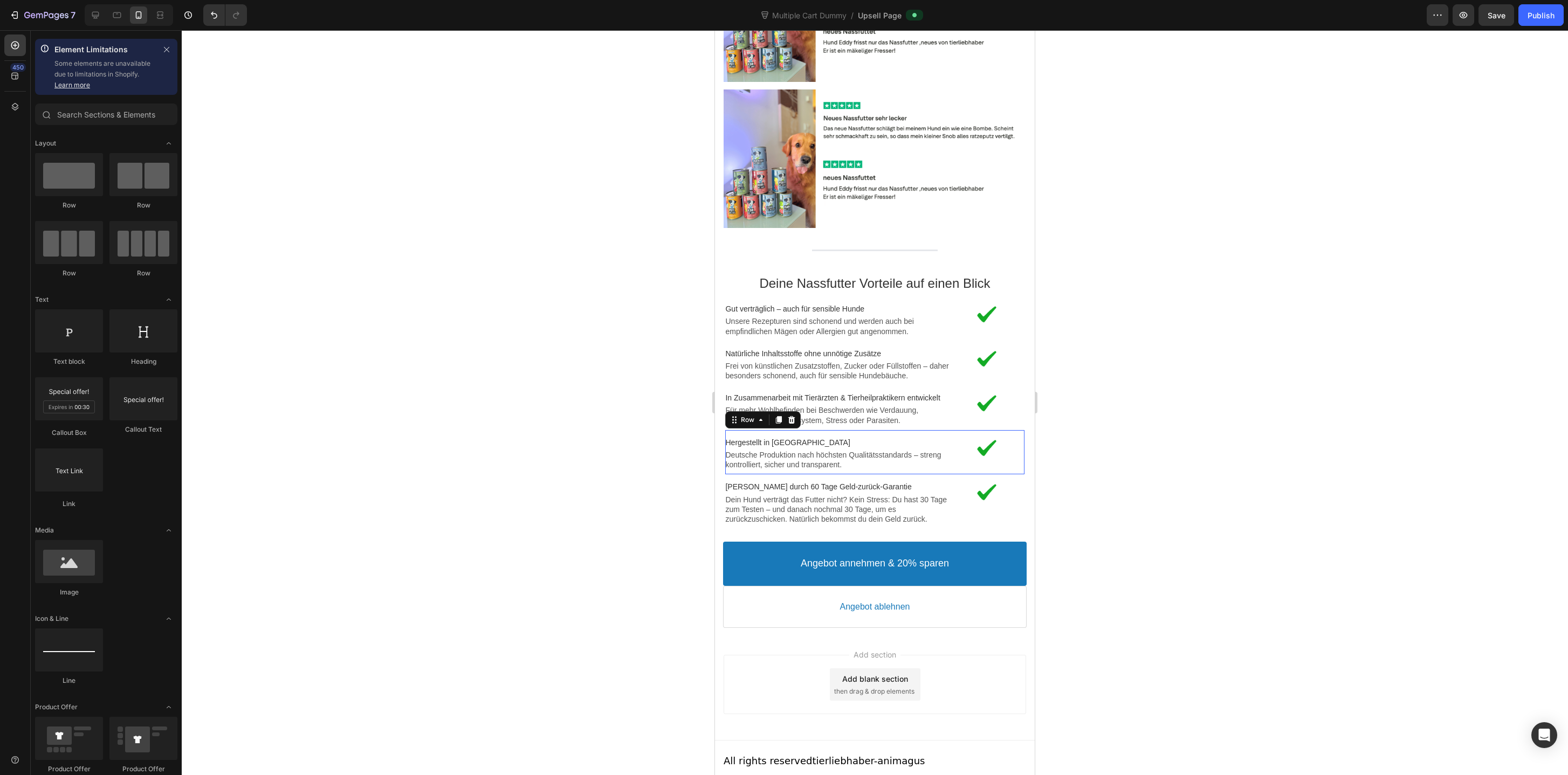
click at [976, 457] on div "Image" at bounding box center [987, 453] width 75 height 35
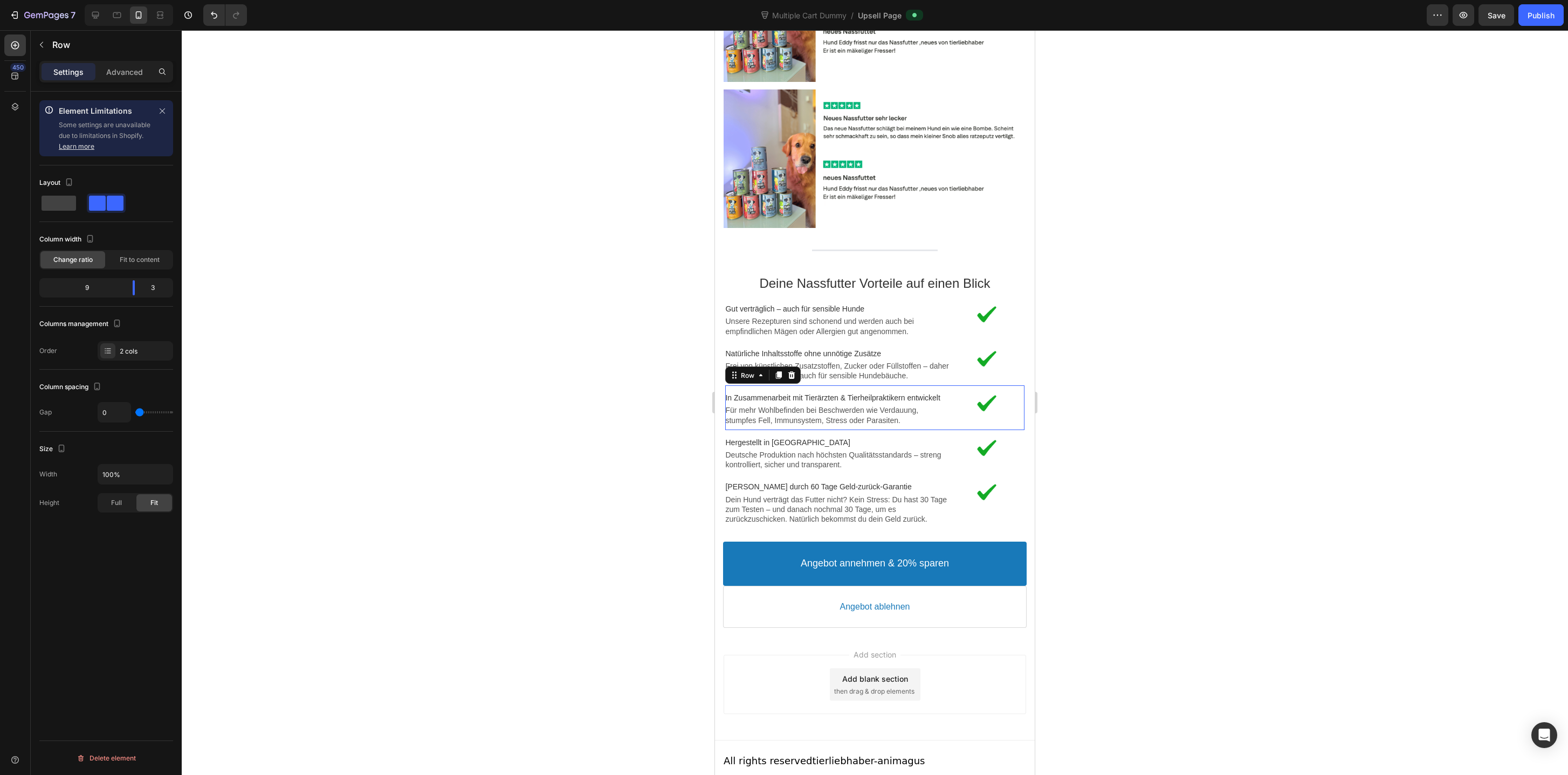
click at [975, 412] on div "Image" at bounding box center [987, 408] width 75 height 35
click at [779, 371] on icon at bounding box center [779, 375] width 6 height 7
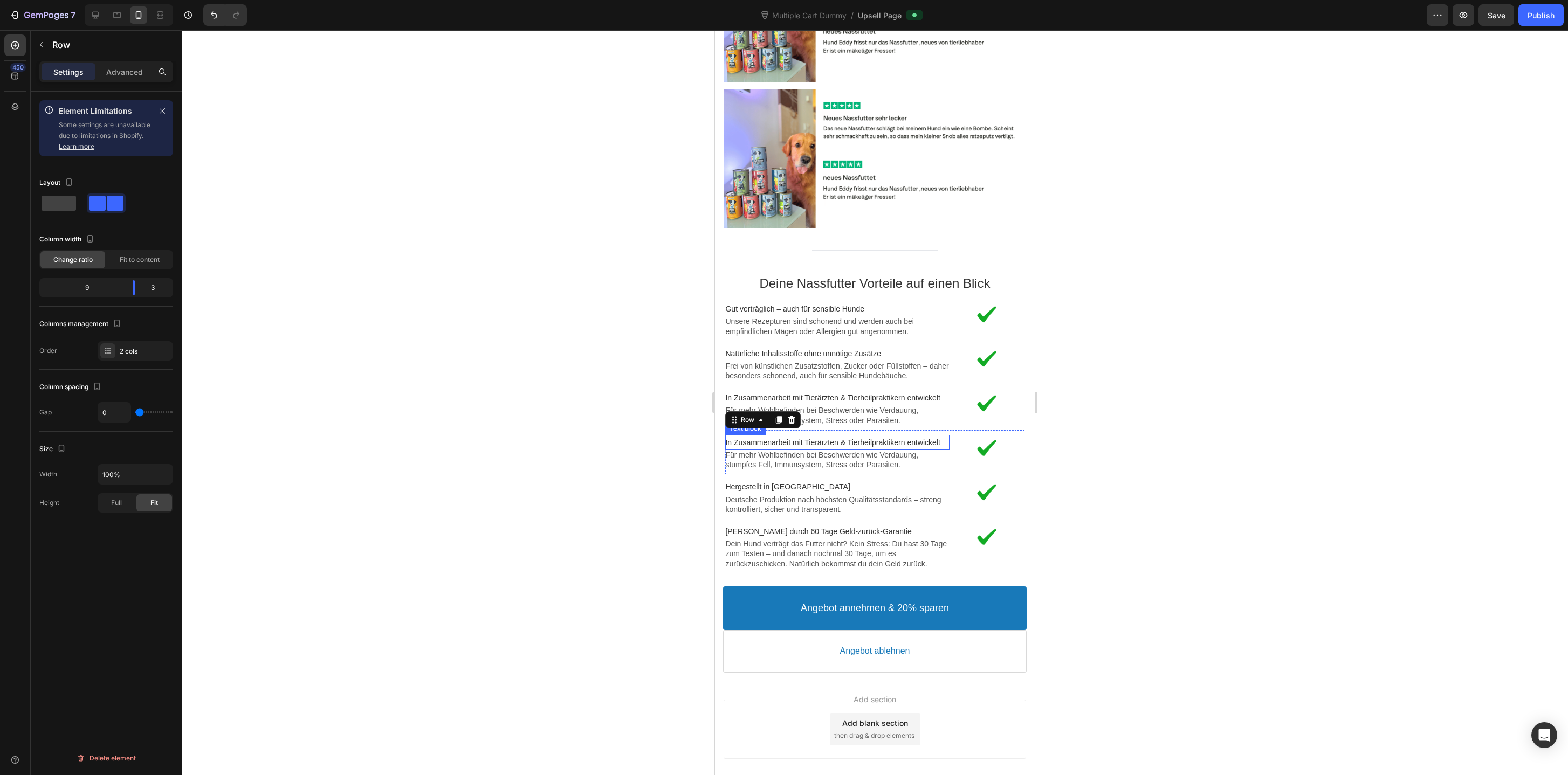
click at [817, 437] on p "In Zusammenarbeit mit Tierärzten & Tierheilpraktikern entwickelt" at bounding box center [837, 442] width 225 height 10
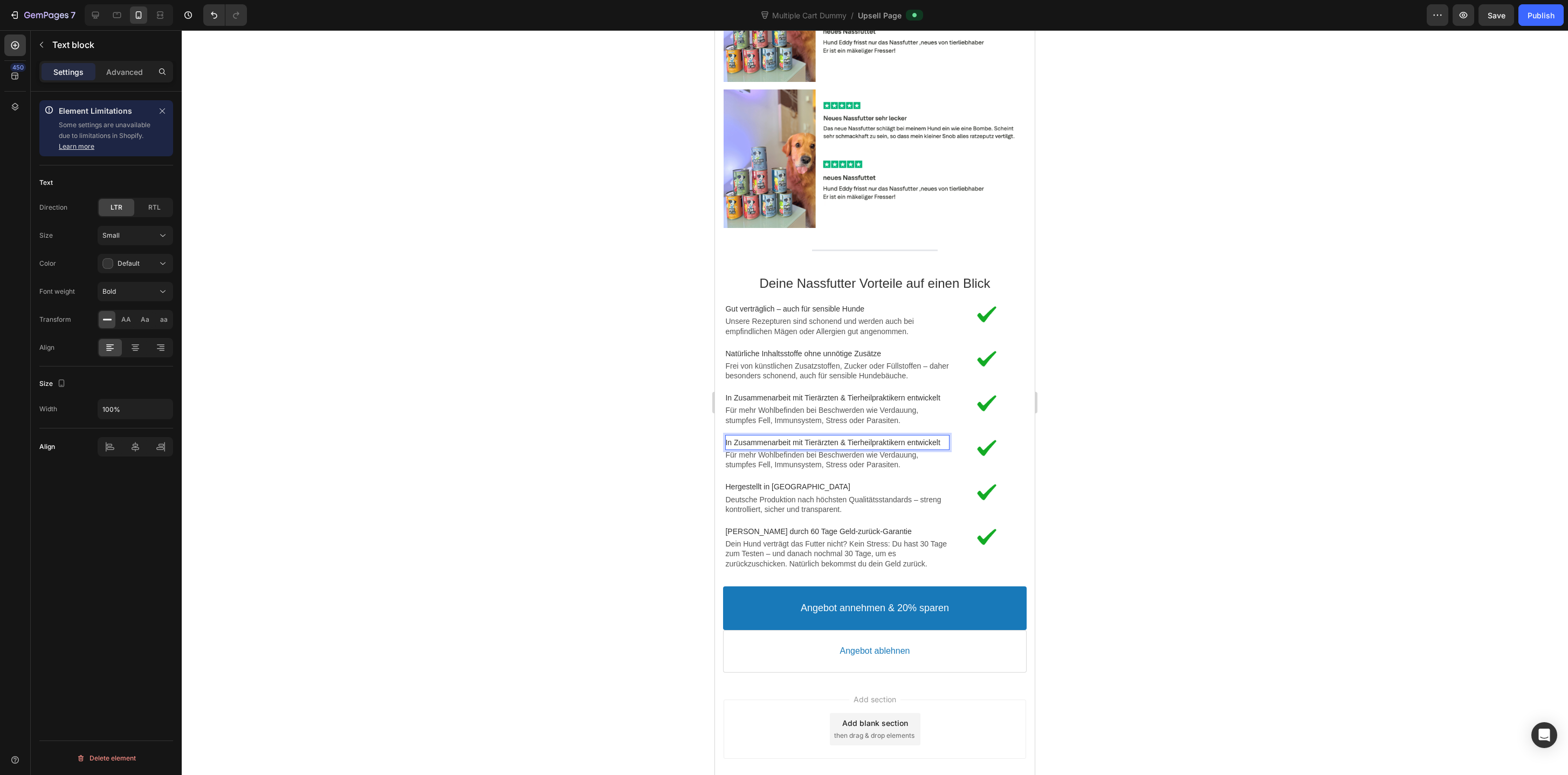
click at [817, 437] on p "In Zusammenarbeit mit Tierärzten & Tierheilpraktikern entwickelt" at bounding box center [837, 442] width 225 height 10
click at [873, 457] on p "Für mehr Wohlbefinden bei Beschwerden wie Verdauung, stumpfes Fell, Immunsystem…" at bounding box center [837, 460] width 225 height 19
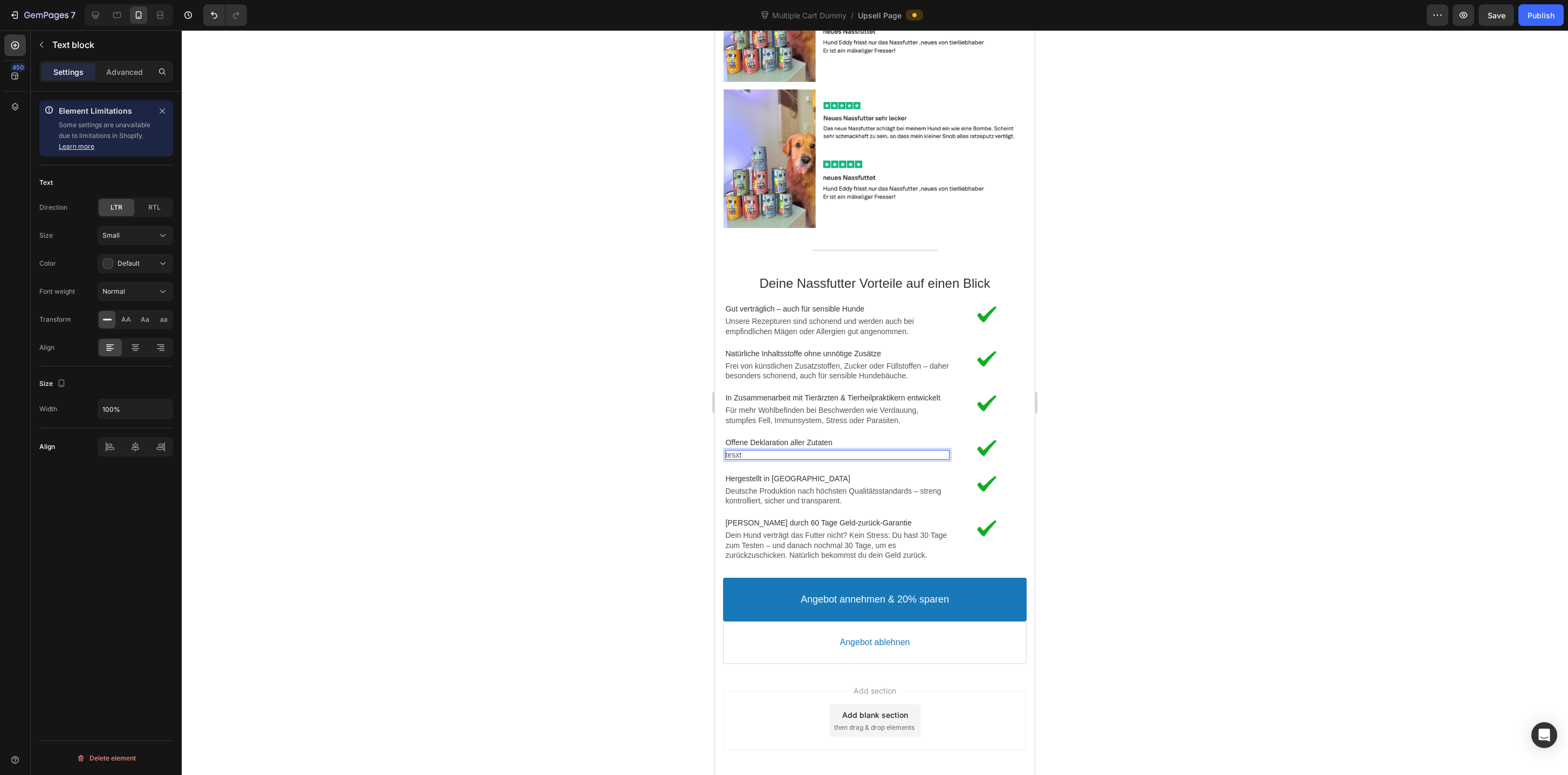
click at [1290, 476] on div at bounding box center [875, 403] width 1386 height 745
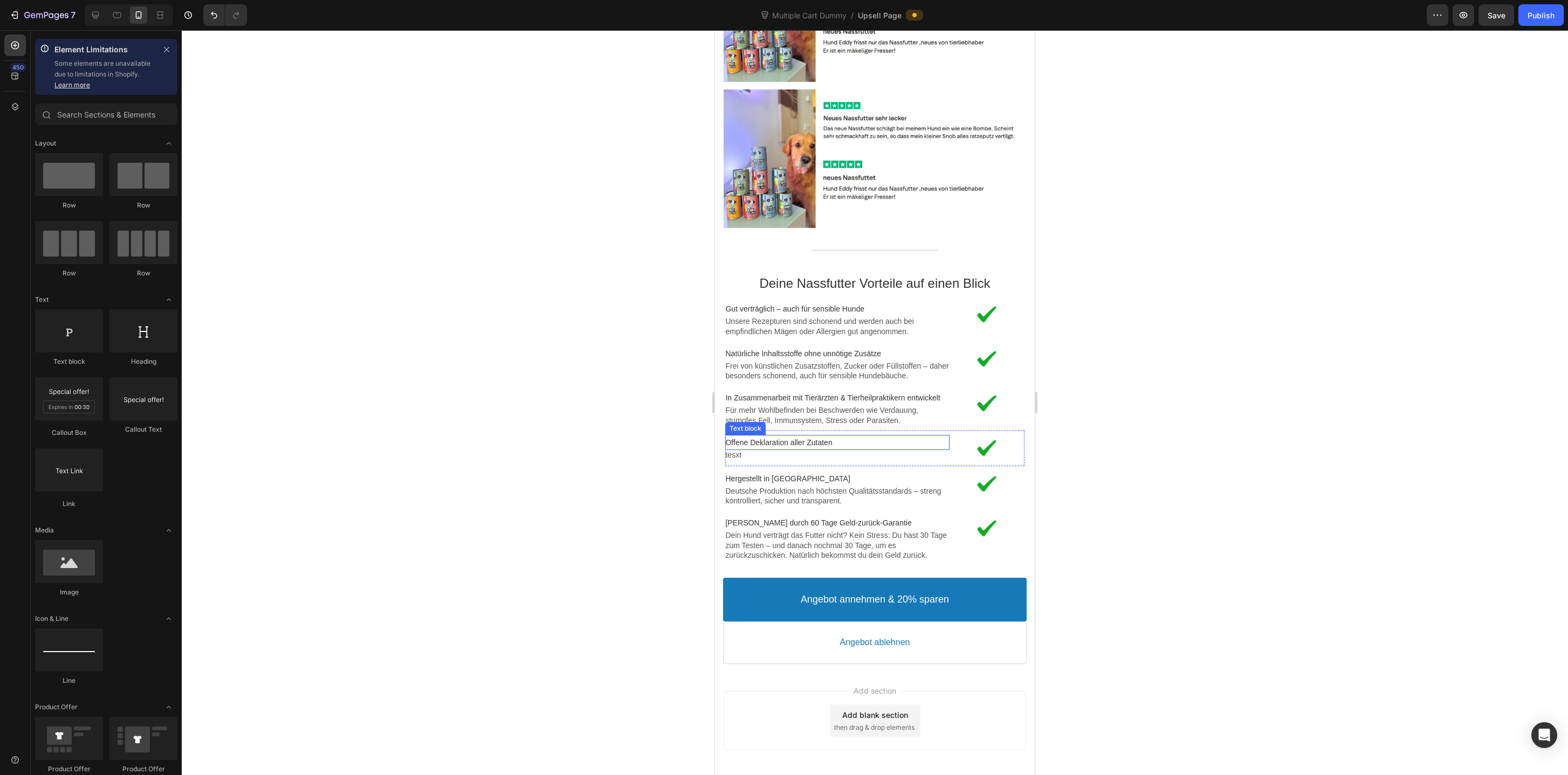
click at [631, 442] on div at bounding box center [875, 403] width 1386 height 745
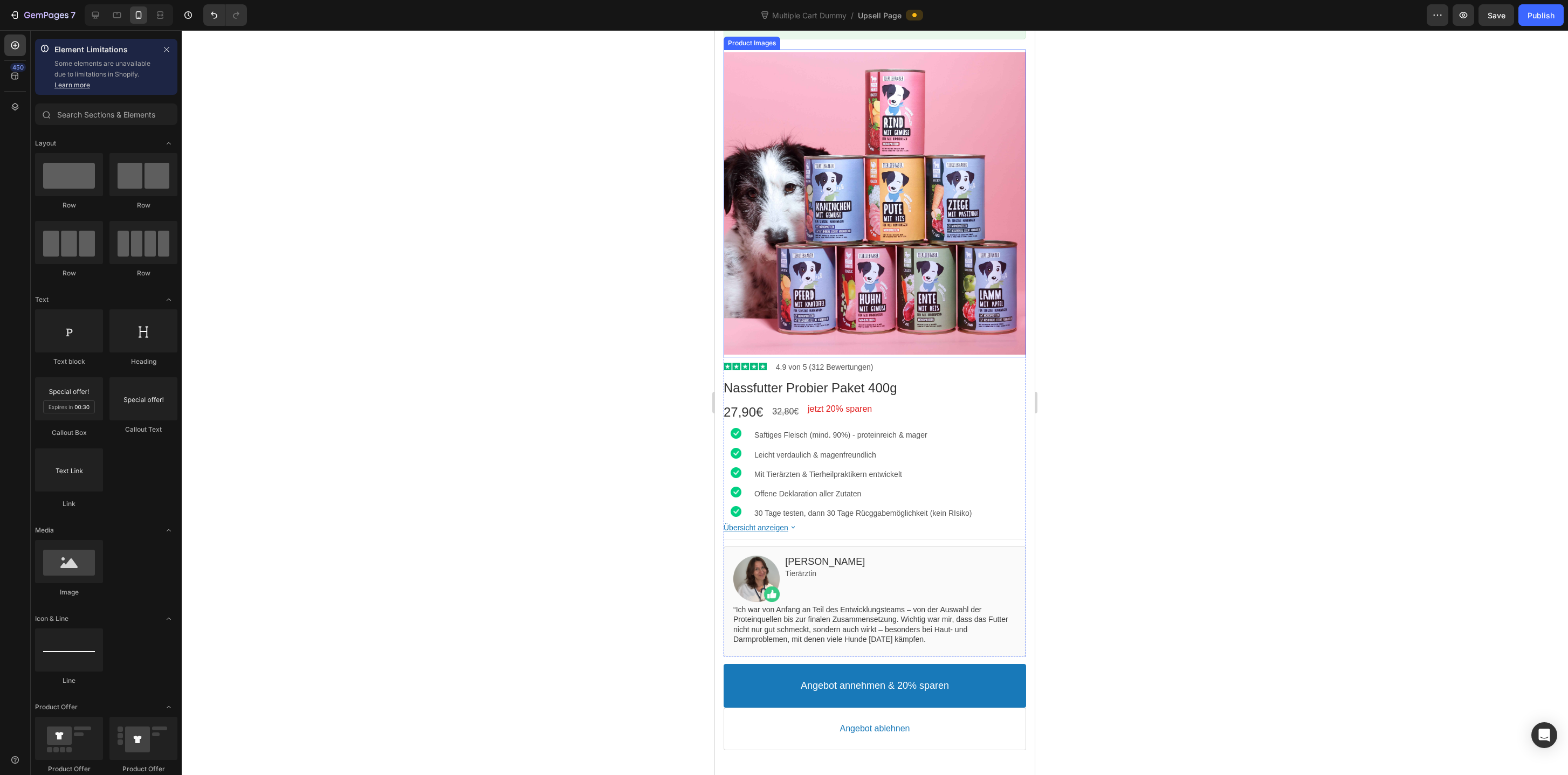
scroll to position [117, 0]
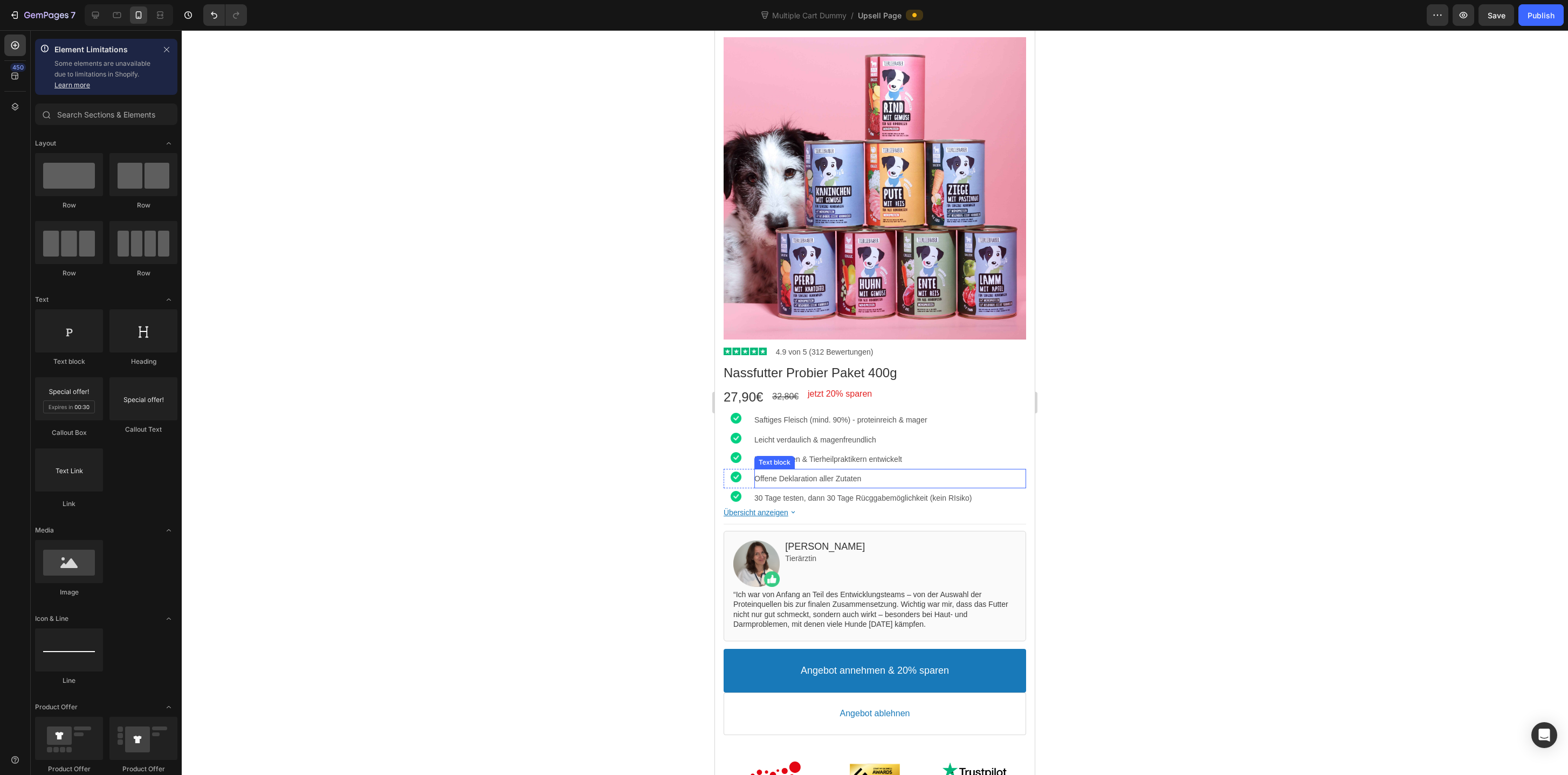
click at [786, 478] on p "Offene Deklaration aller Zutaten" at bounding box center [890, 479] width 271 height 10
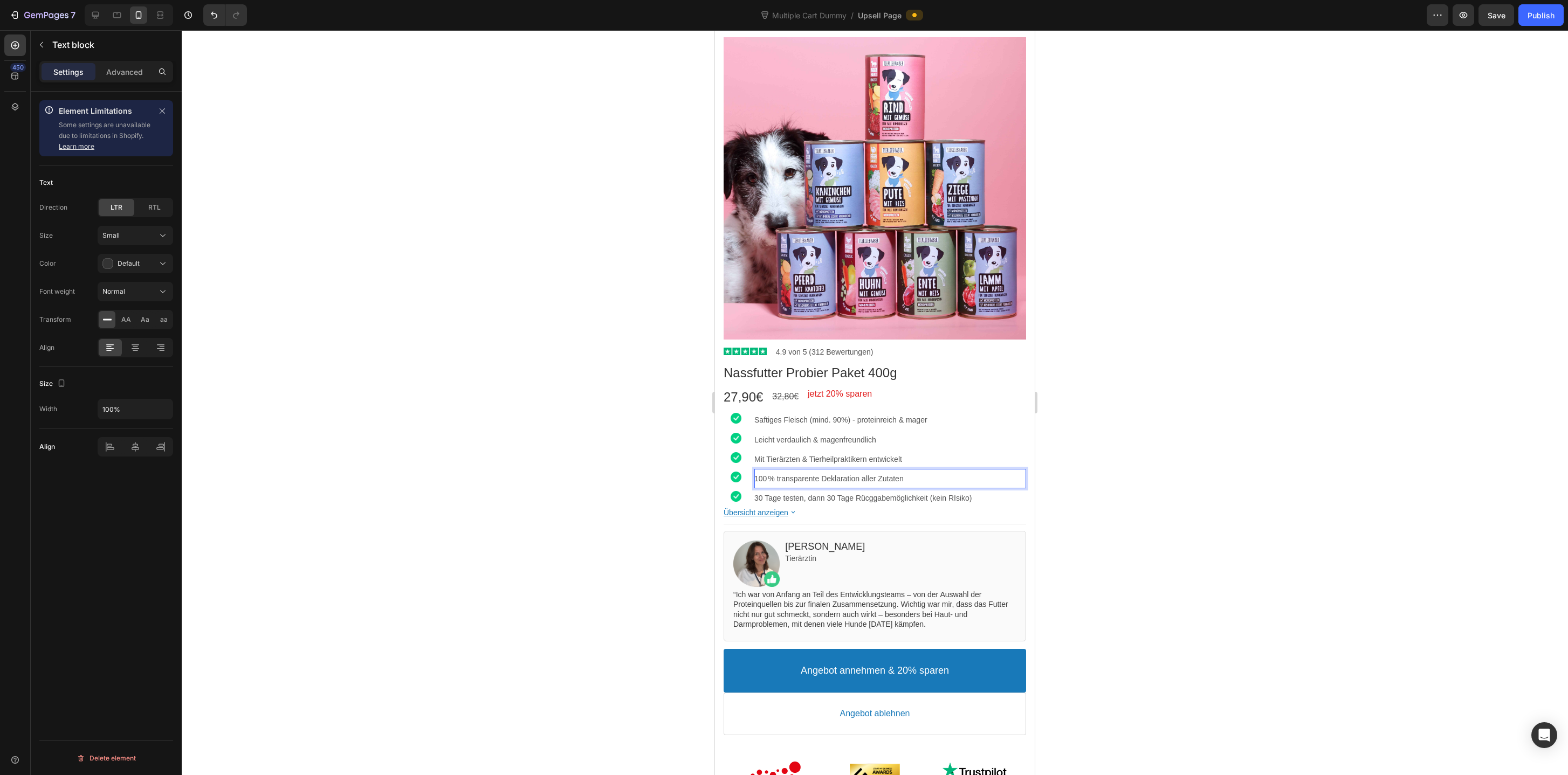
click at [1250, 358] on div at bounding box center [875, 403] width 1386 height 745
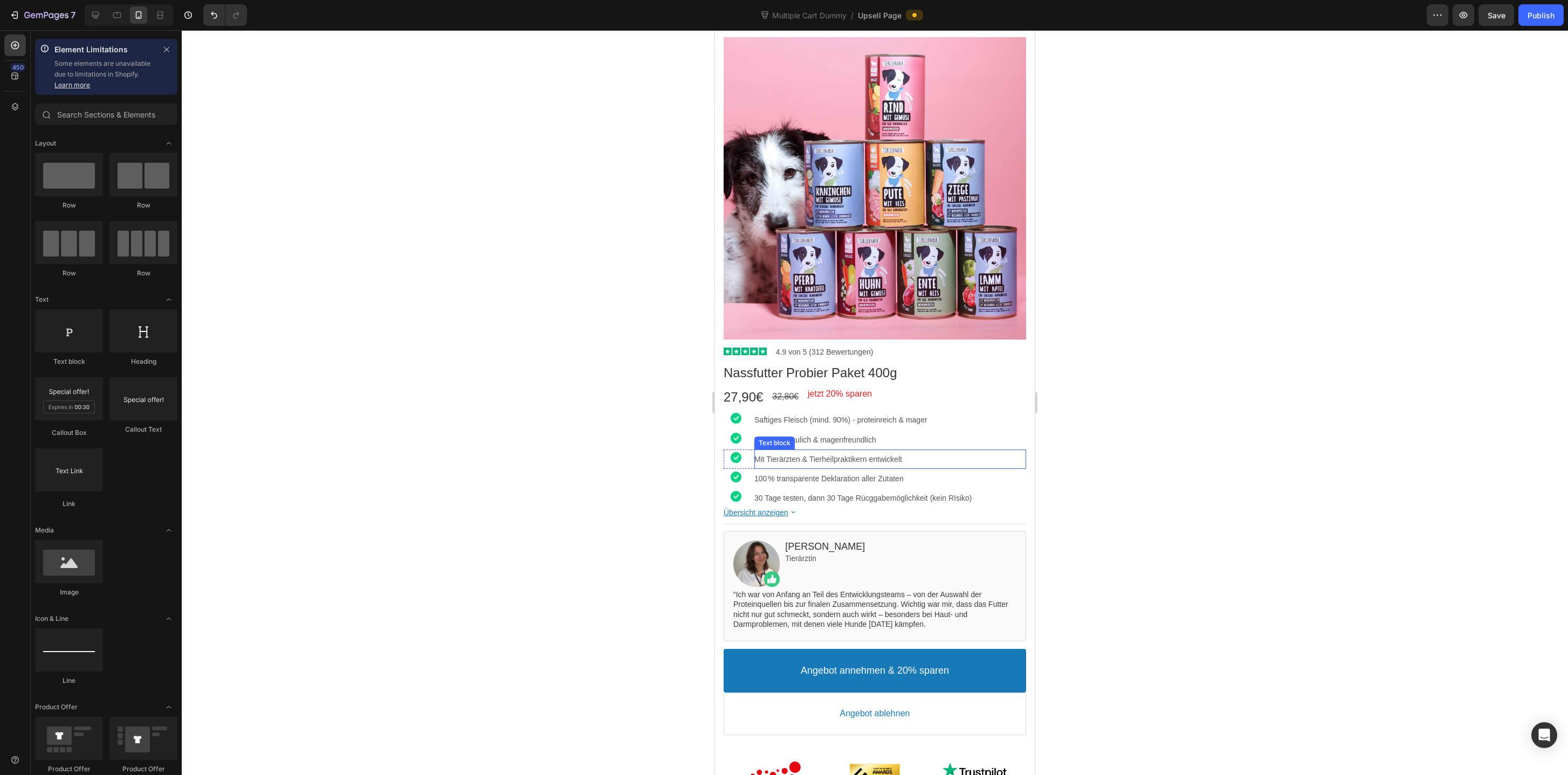
scroll to position [130, 0]
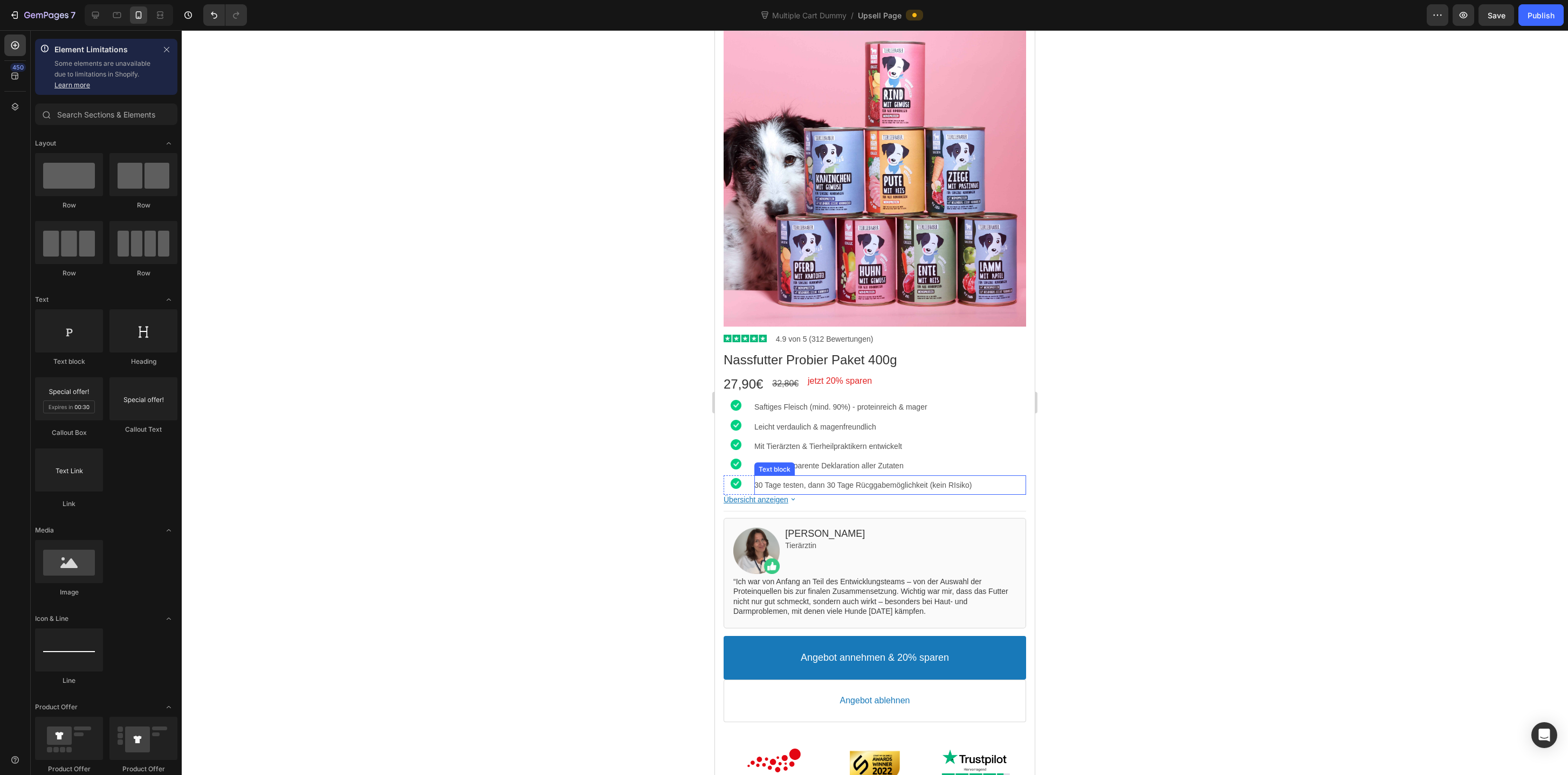
click at [869, 480] on p "30 Tage testen, dann 30 Tage Rücggabemöglichkeit (kein RIsiko)" at bounding box center [890, 485] width 271 height 10
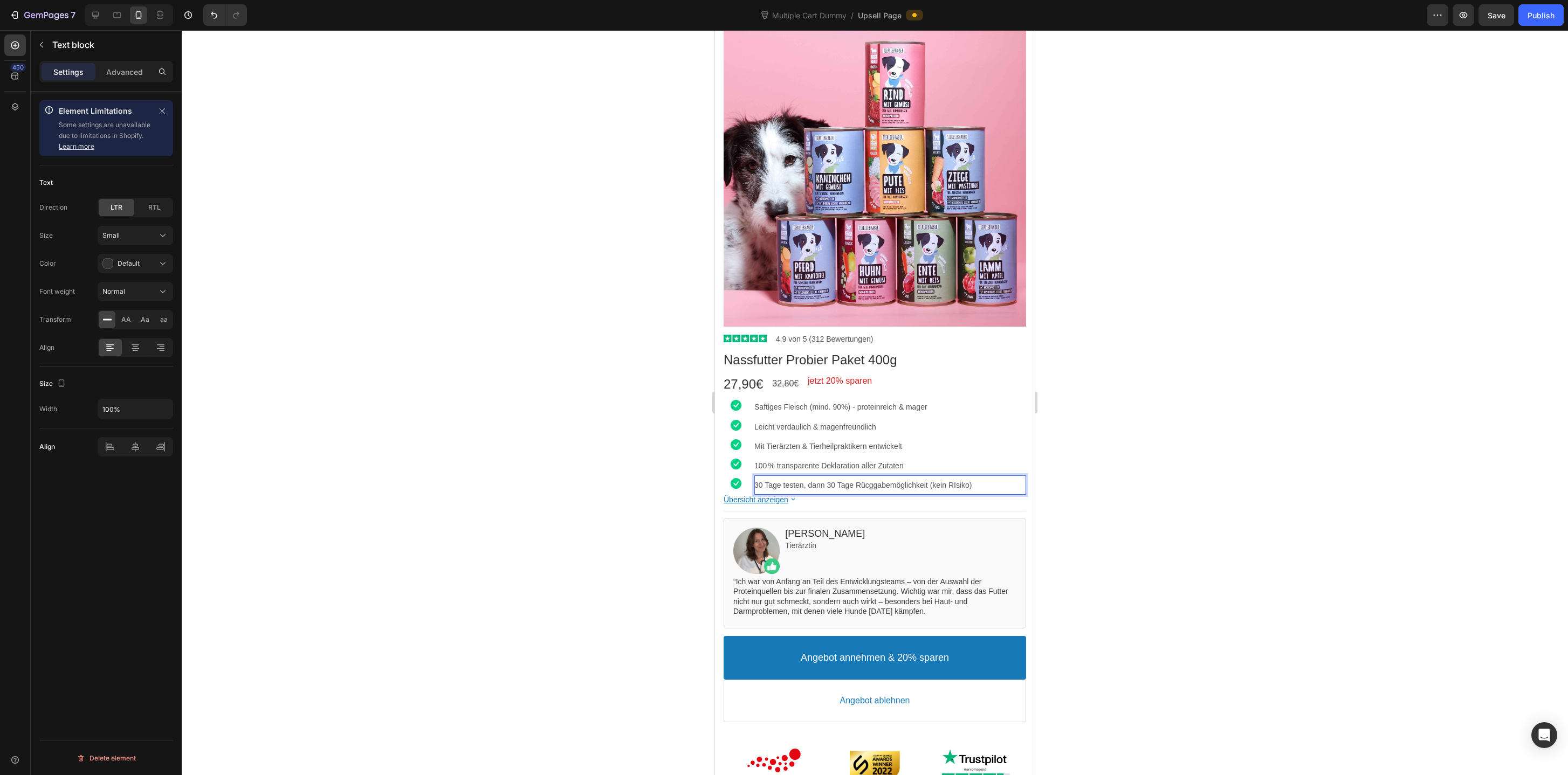
click at [877, 483] on p "30 Tage testen, dann 30 Tage Rücggabemöglichkeit (kein RIsiko)" at bounding box center [890, 485] width 271 height 10
click at [1219, 462] on div at bounding box center [875, 403] width 1386 height 745
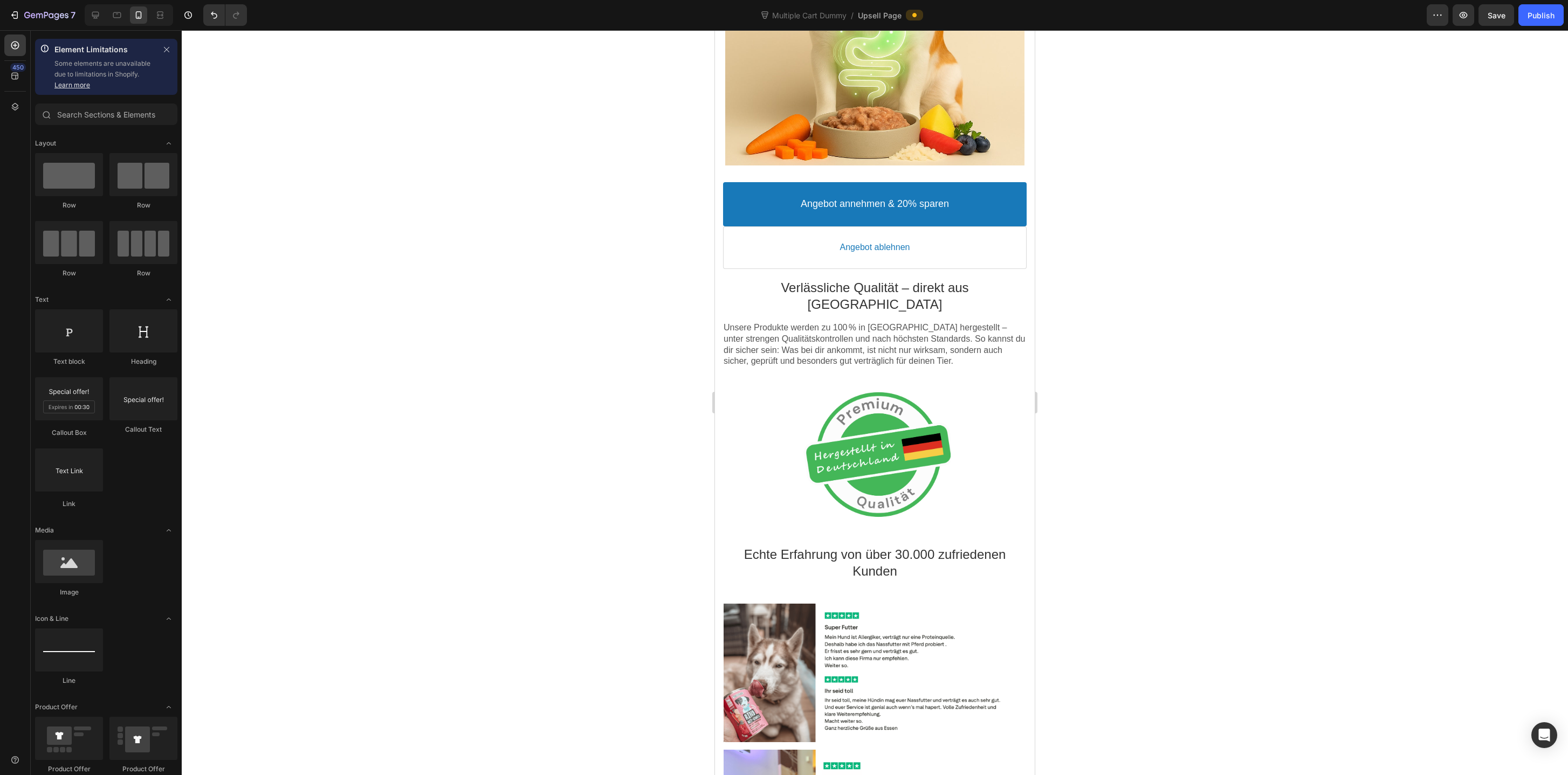
scroll to position [2156, 0]
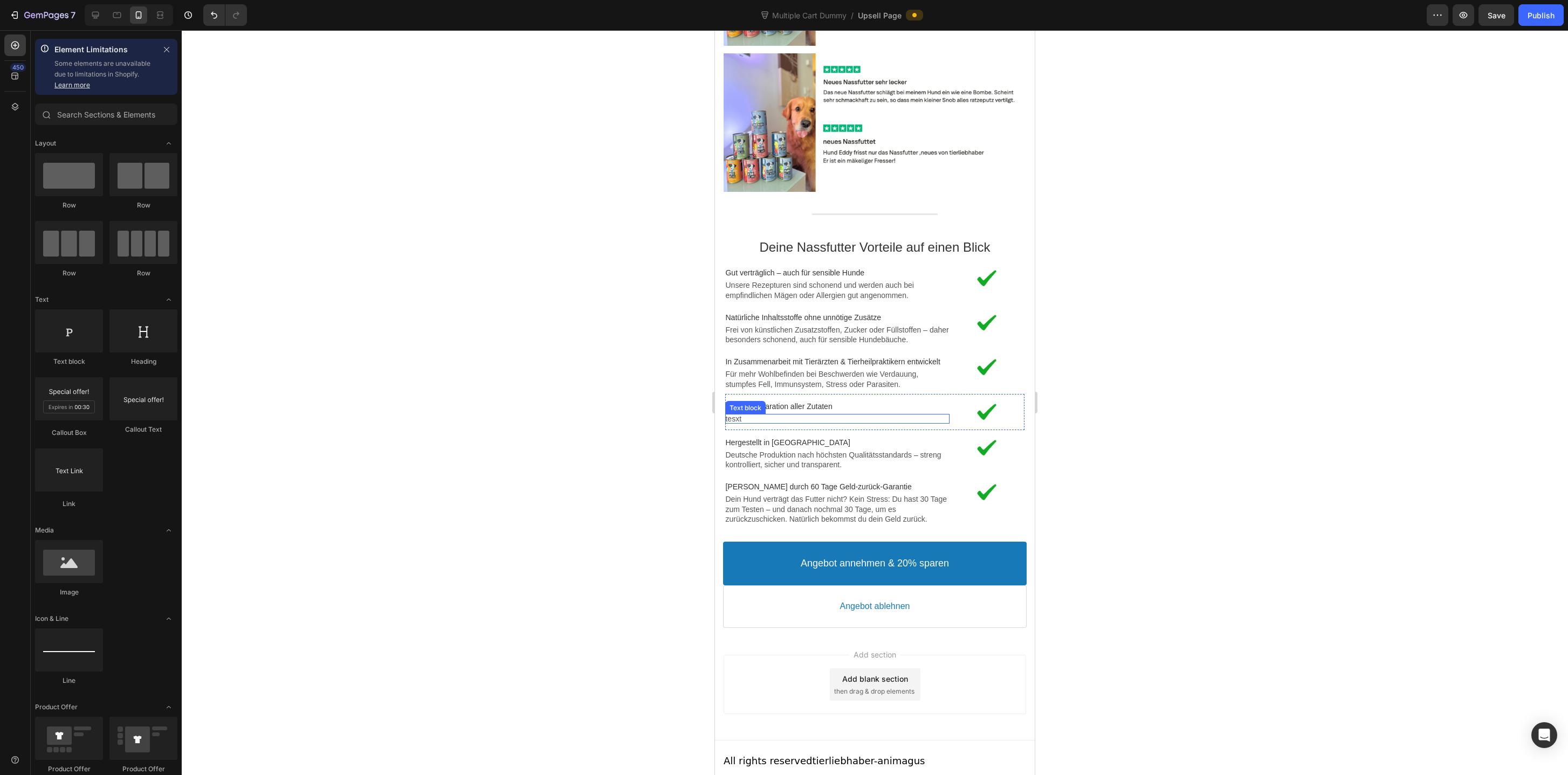
click at [825, 417] on p "tesxt" at bounding box center [837, 419] width 225 height 10
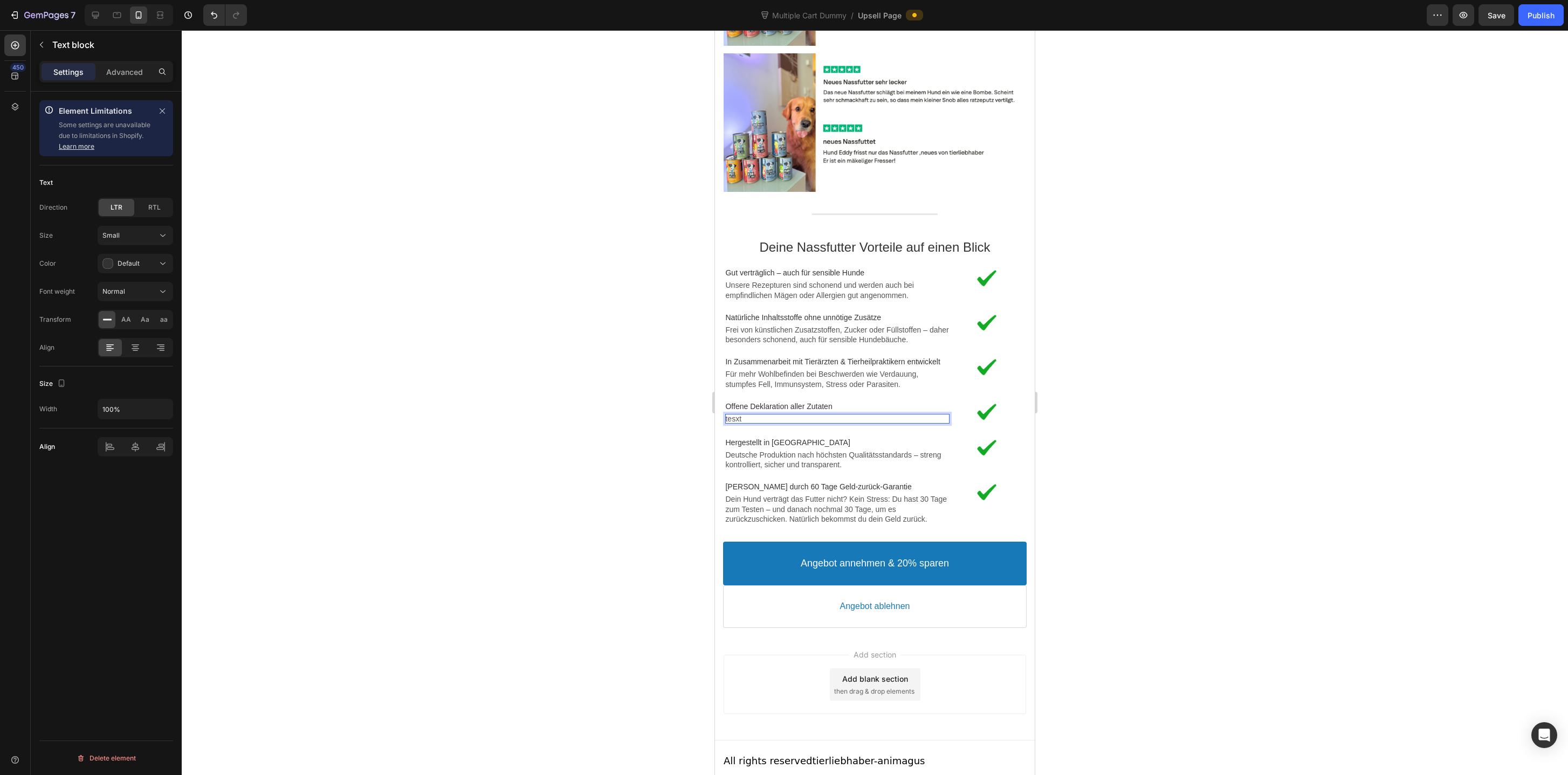
click at [825, 417] on p "tesxt" at bounding box center [837, 419] width 225 height 10
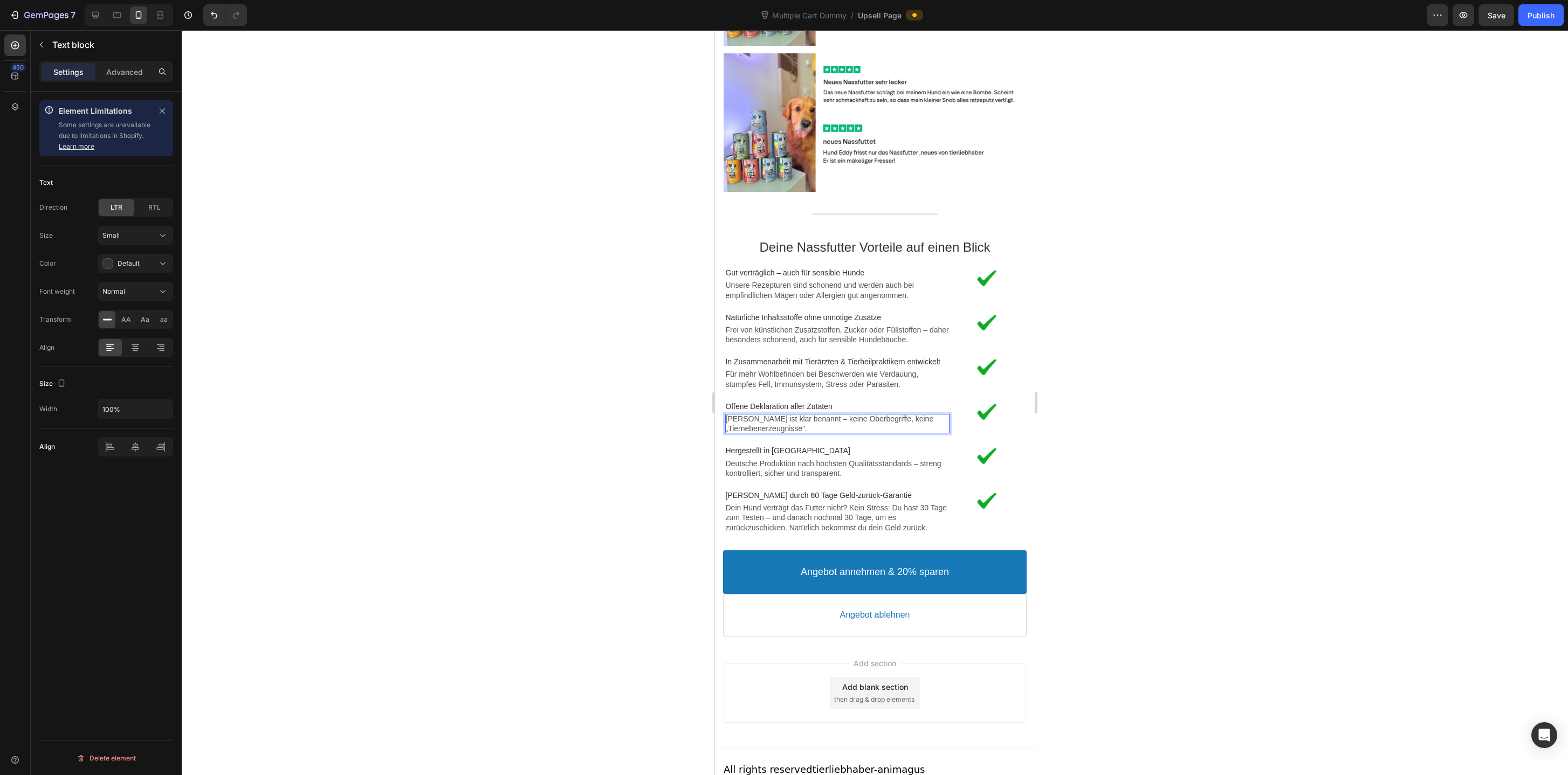
click at [751, 423] on p "[PERSON_NAME] ist klar benannt – keine Oberbegriffe, keine „Tiernebenerzeugniss…" at bounding box center [837, 423] width 225 height 19
click at [744, 423] on p "[PERSON_NAME] ist klar benannt – keine Oberbegriffe, keine „Tiernebenerzeugniss…" at bounding box center [837, 423] width 225 height 19
click at [868, 419] on p "[PERSON_NAME] ist klar benannt – keine Oberbegriffe, keine „Tierische Nebenerze…" at bounding box center [837, 423] width 225 height 19
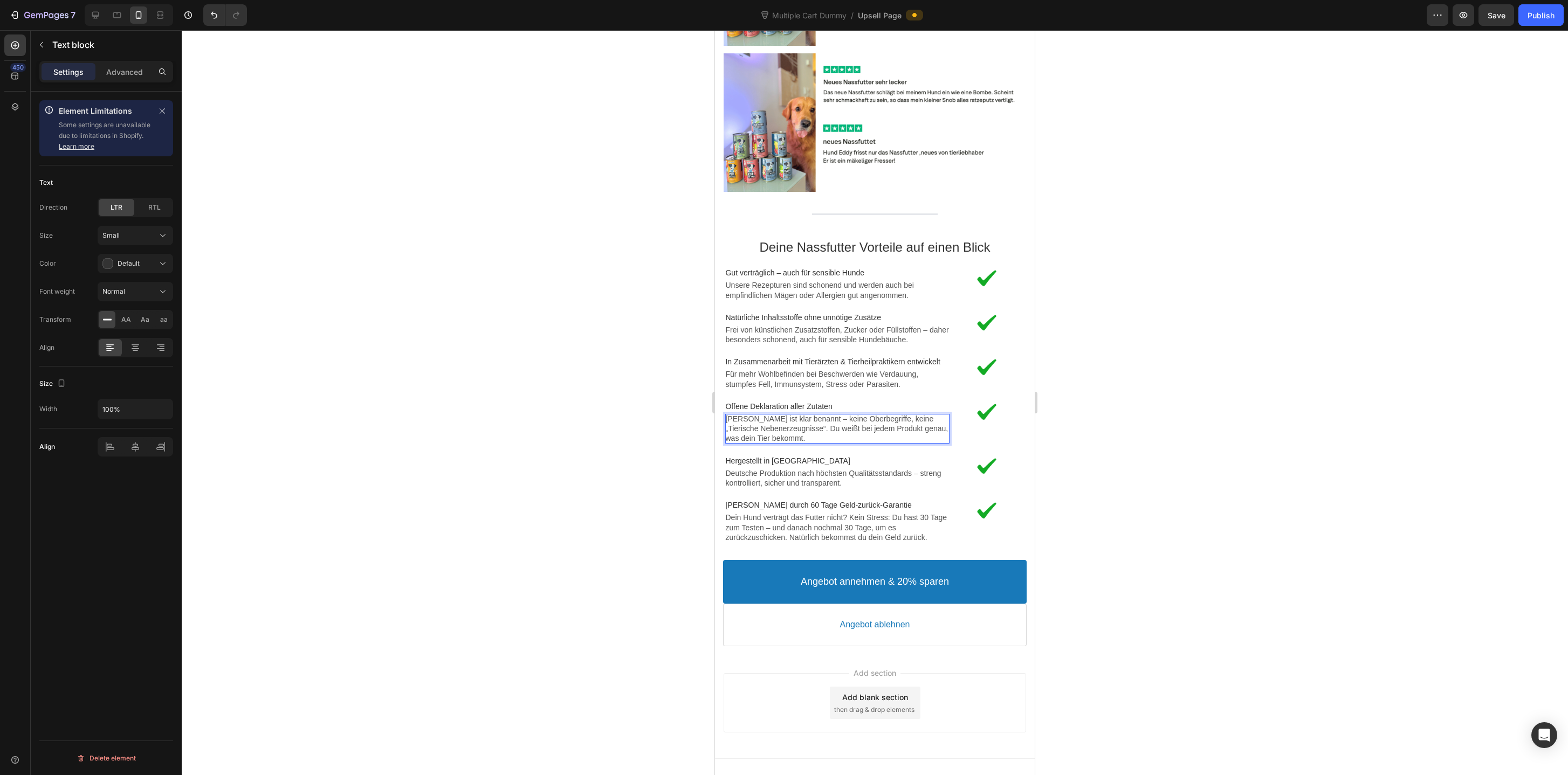
click at [1223, 427] on div at bounding box center [875, 403] width 1386 height 745
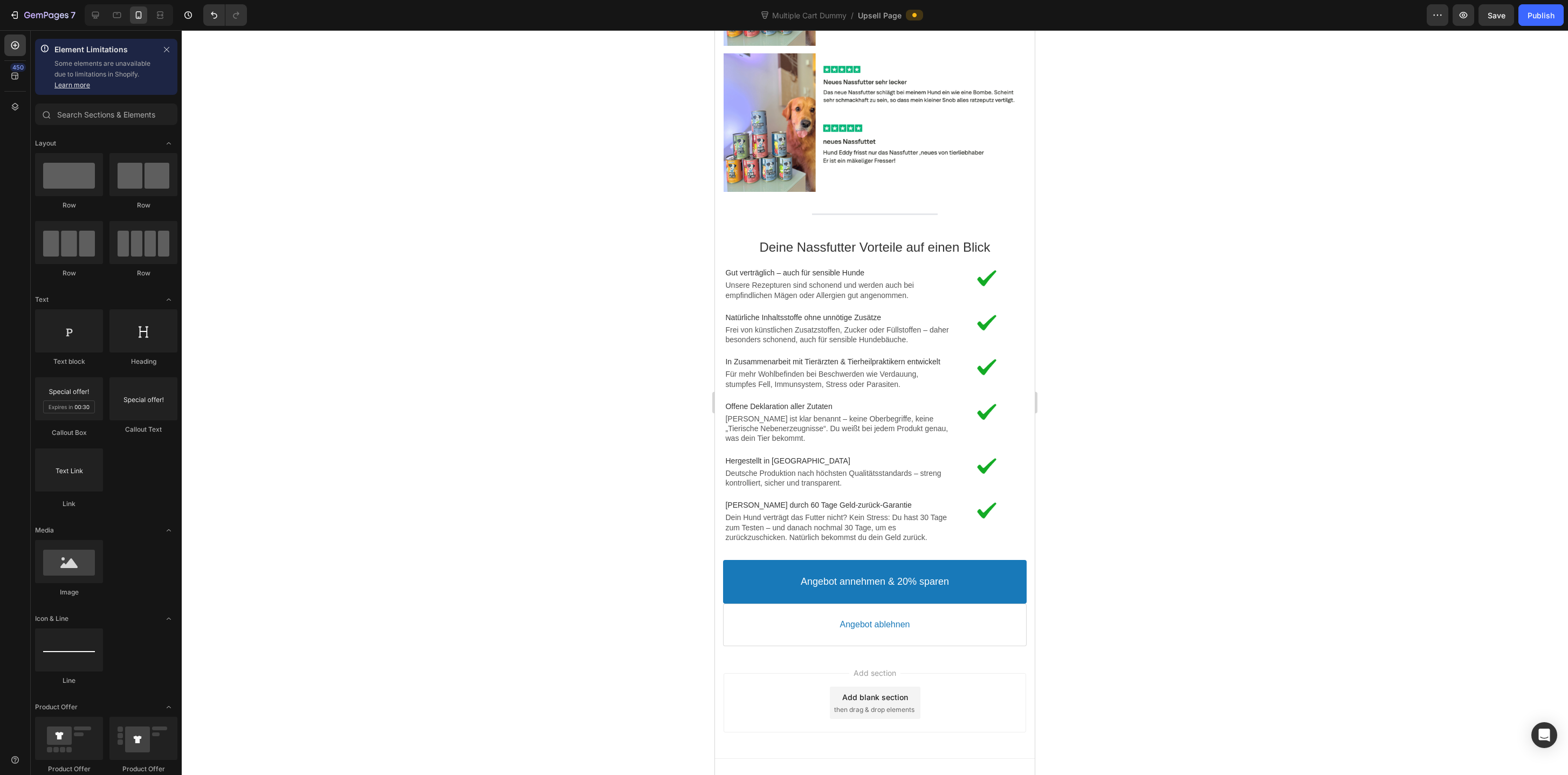
click at [1127, 379] on div at bounding box center [875, 403] width 1386 height 745
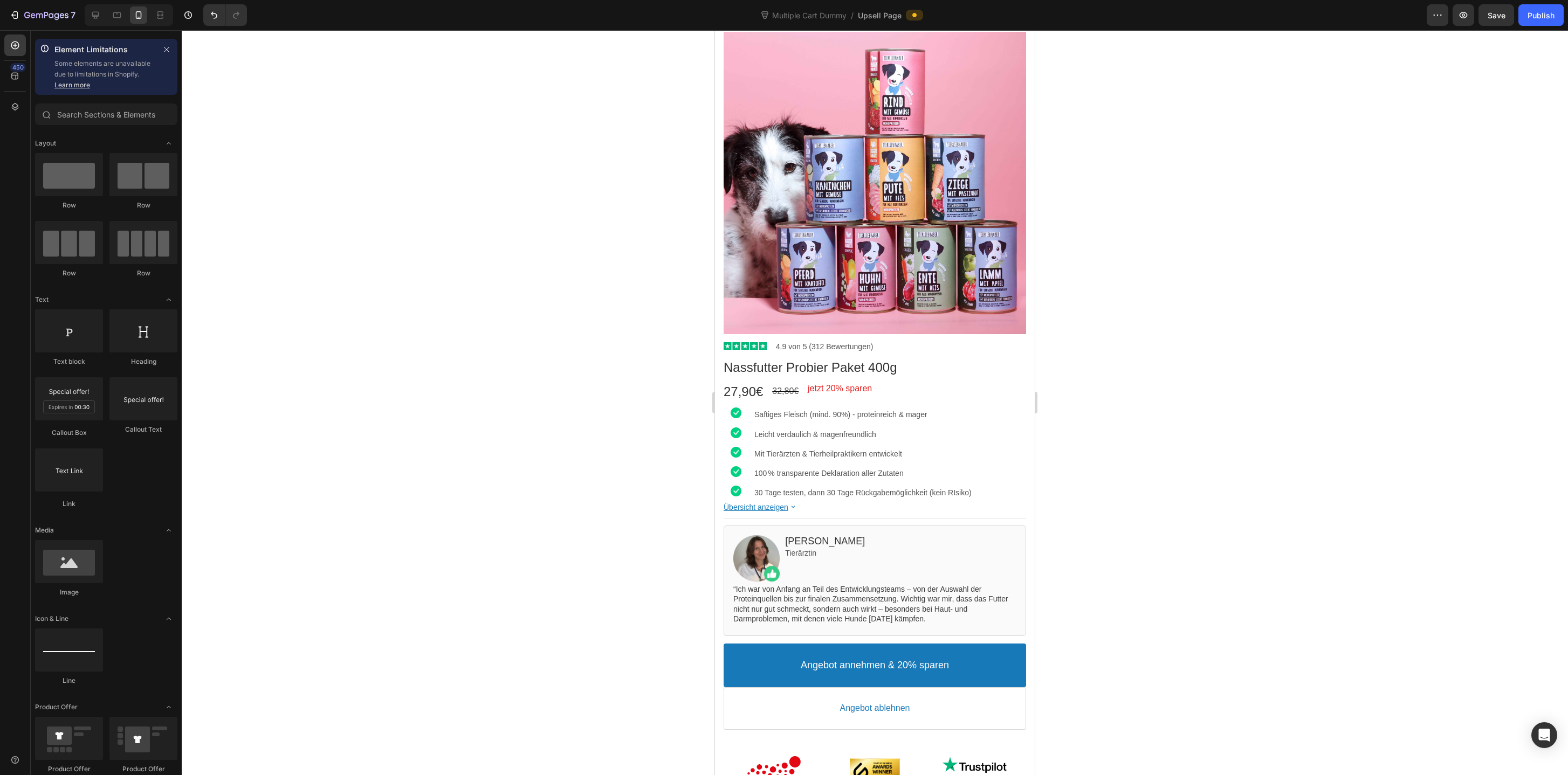
scroll to position [155, 0]
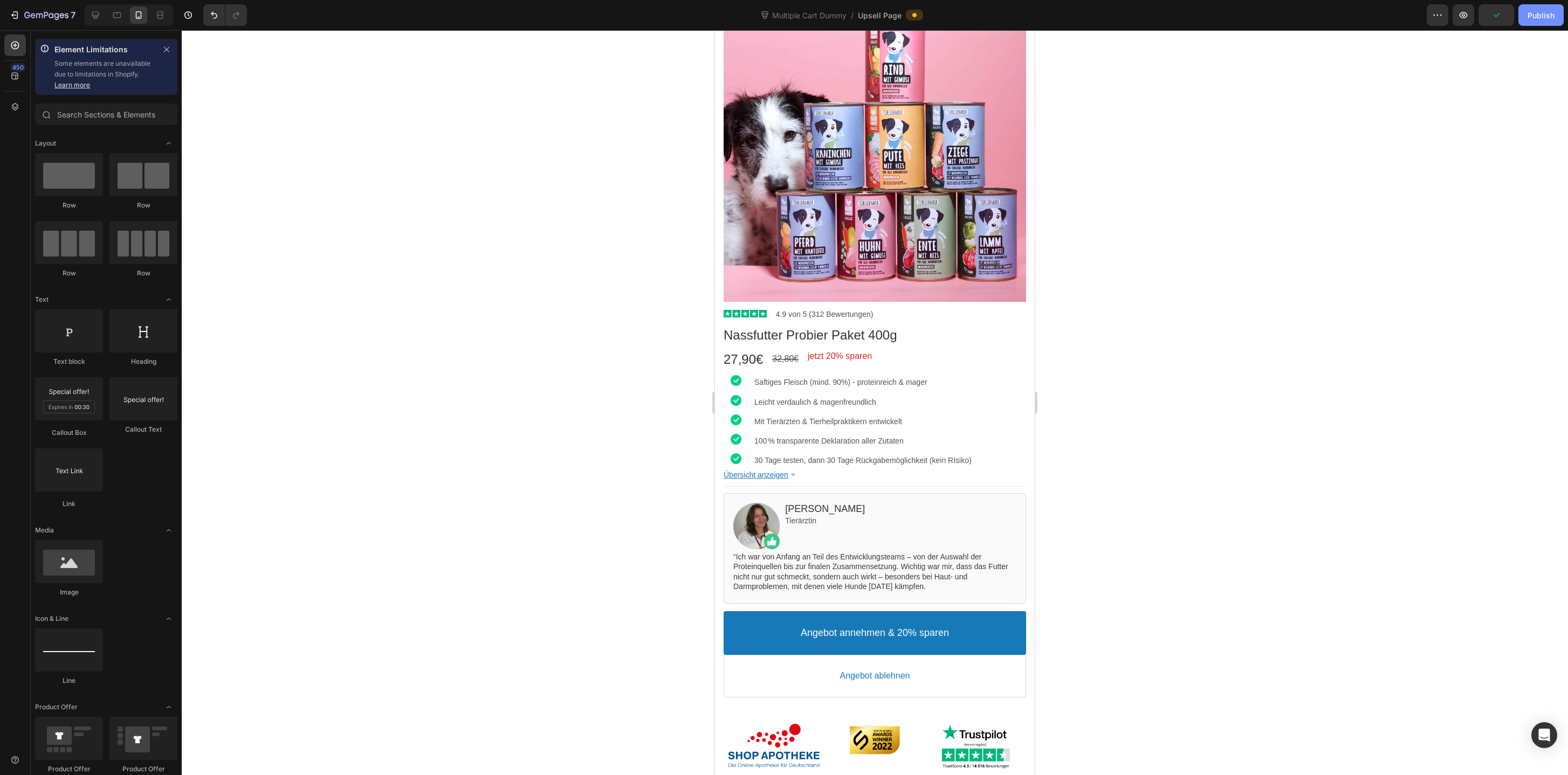
click at [1540, 24] on button "Publish" at bounding box center [1541, 15] width 45 height 21
